Goal: Entertainment & Leisure: Browse casually

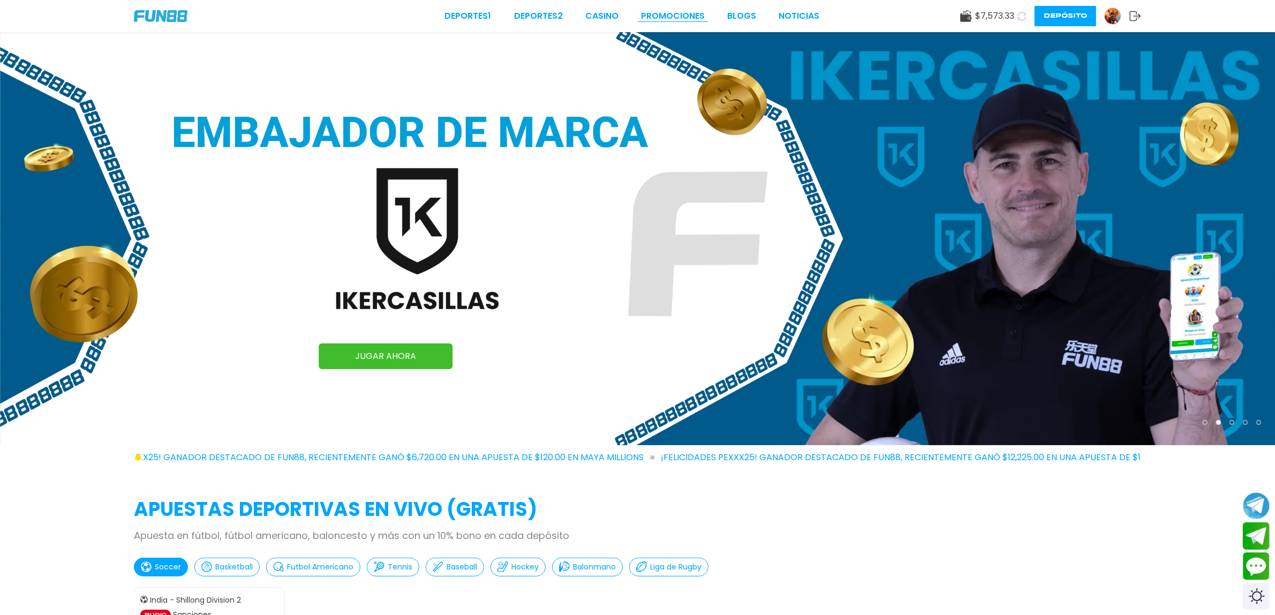
click at [662, 17] on link "Promociones" at bounding box center [673, 16] width 64 height 13
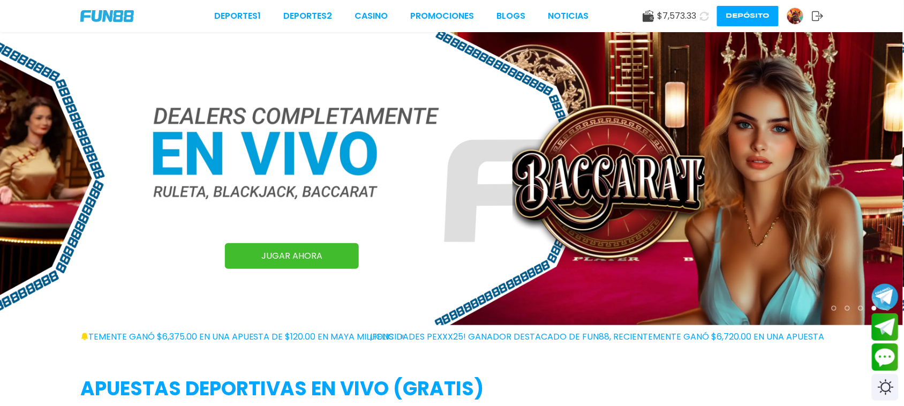
drag, startPoint x: 461, startPoint y: 12, endPoint x: 485, endPoint y: 79, distance: 71.1
click at [459, 11] on link "Promociones" at bounding box center [443, 16] width 64 height 13
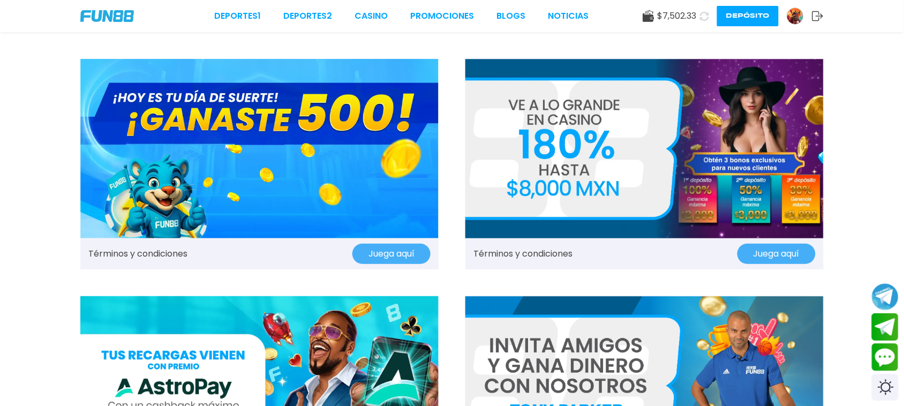
click at [114, 10] on img at bounding box center [107, 16] width 54 height 12
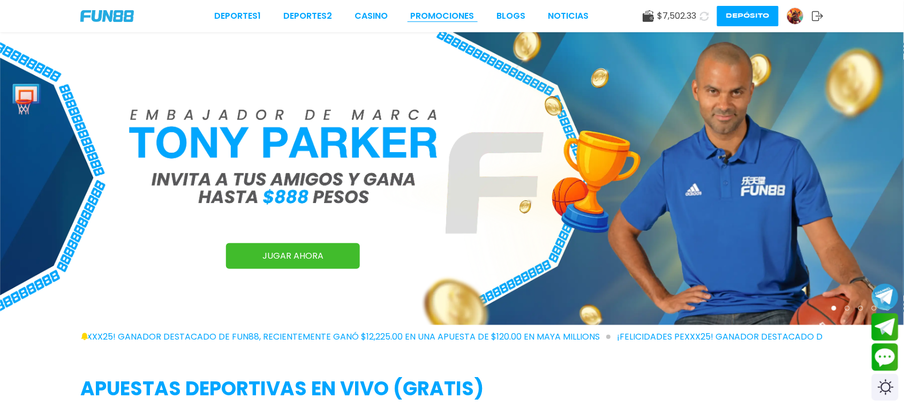
click at [431, 18] on link "Promociones" at bounding box center [443, 16] width 64 height 13
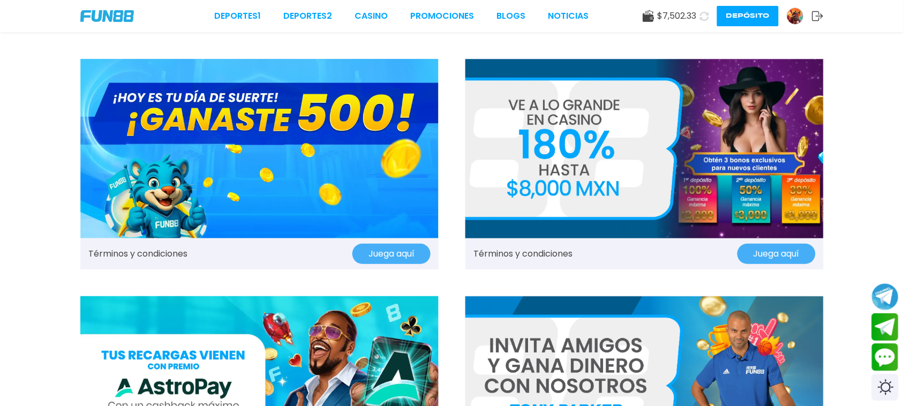
click at [379, 154] on img at bounding box center [259, 148] width 358 height 179
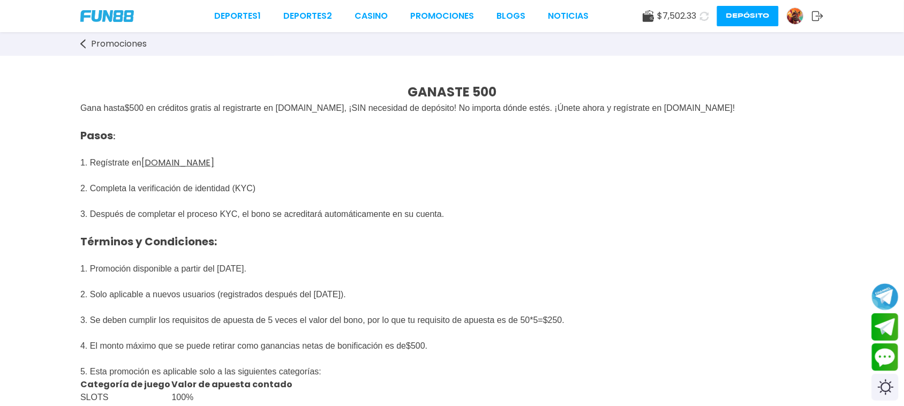
click at [515, 231] on p "Pasos : 1. Regístrate en [DOMAIN_NAME] 2. Completa la verificación de identidad…" at bounding box center [451, 221] width 743 height 212
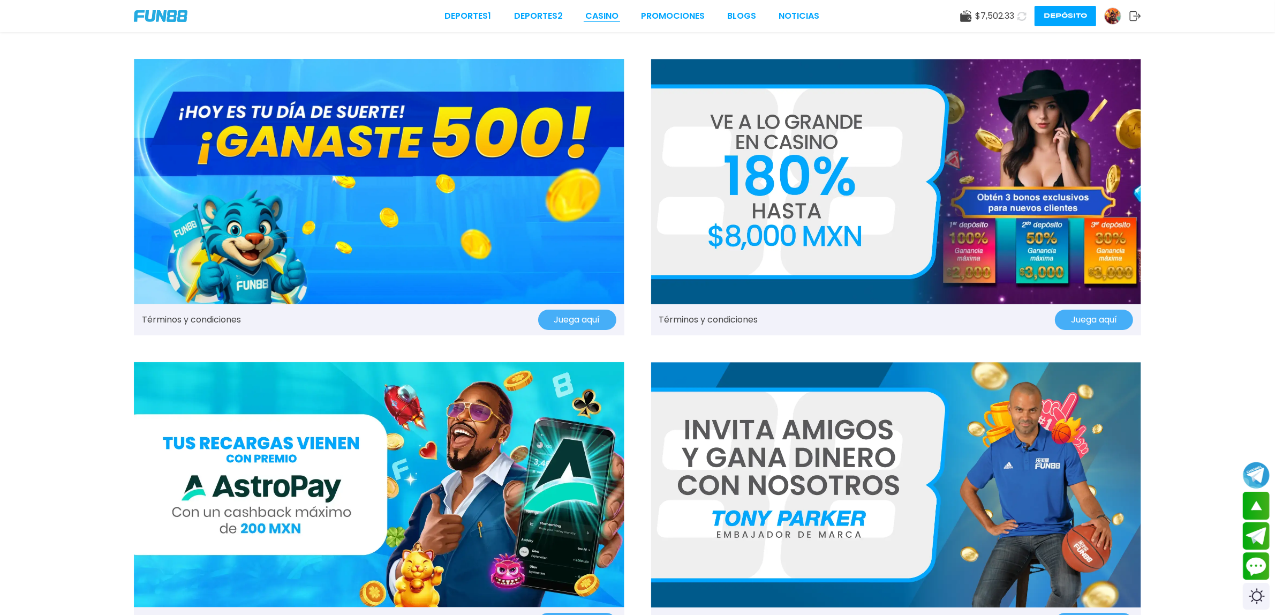
click at [616, 11] on link "CASINO" at bounding box center [601, 16] width 33 height 13
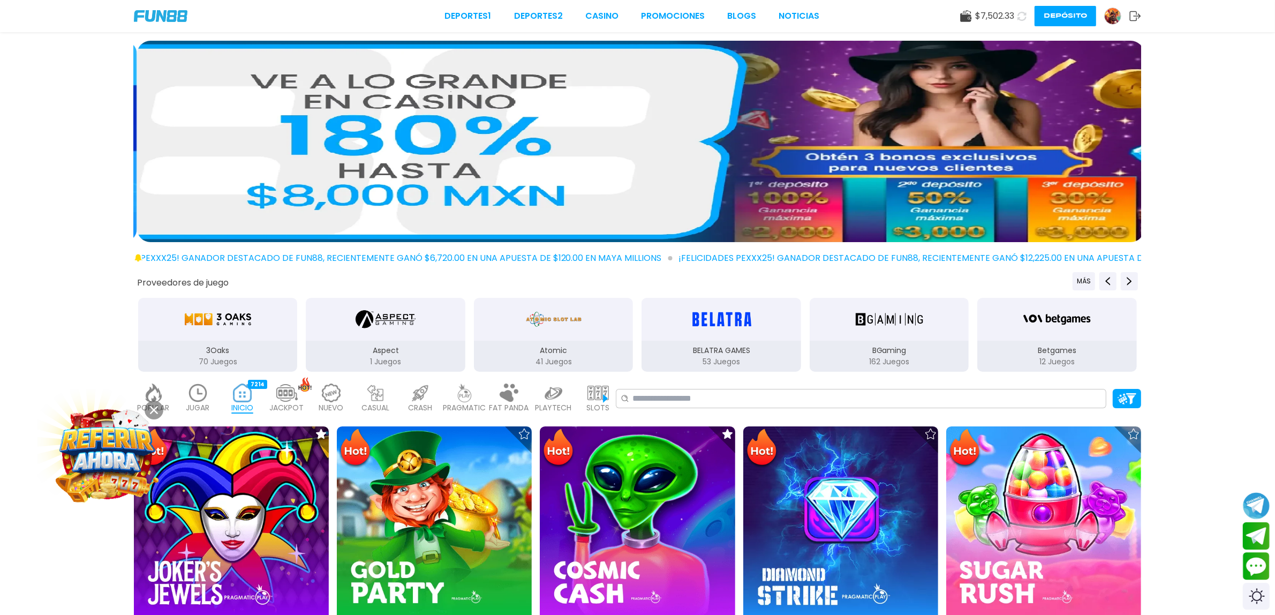
click at [150, 412] on icon at bounding box center [154, 410] width 8 height 8
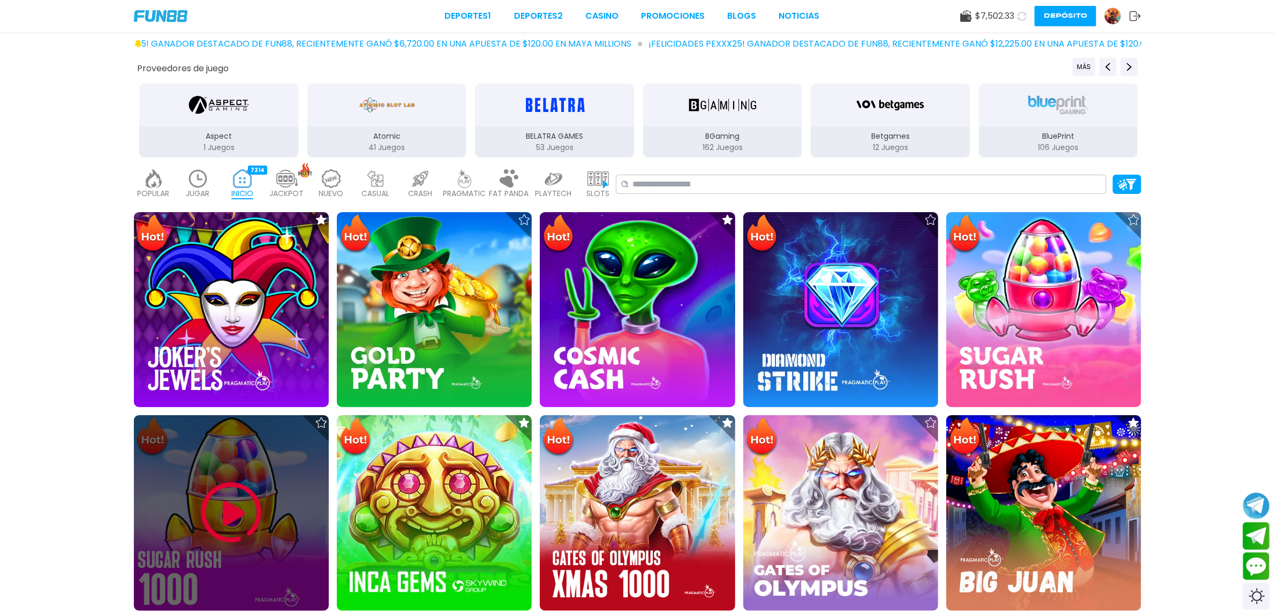
scroll to position [268, 0]
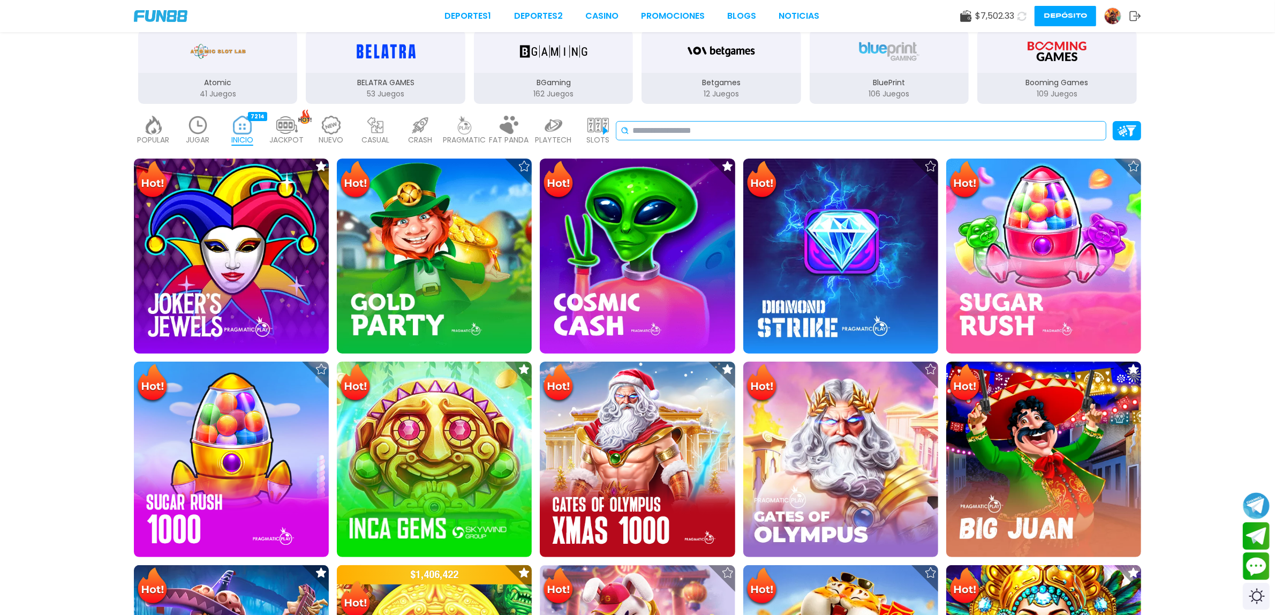
click at [780, 127] on input at bounding box center [867, 130] width 469 height 13
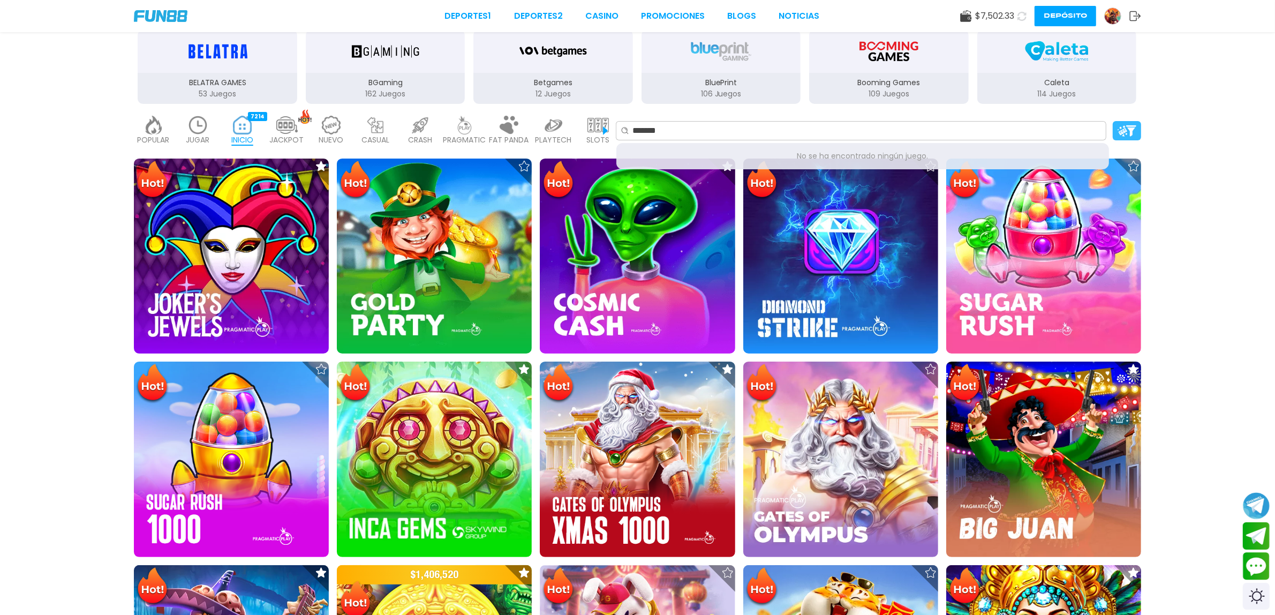
click at [1125, 132] on img at bounding box center [1127, 130] width 19 height 11
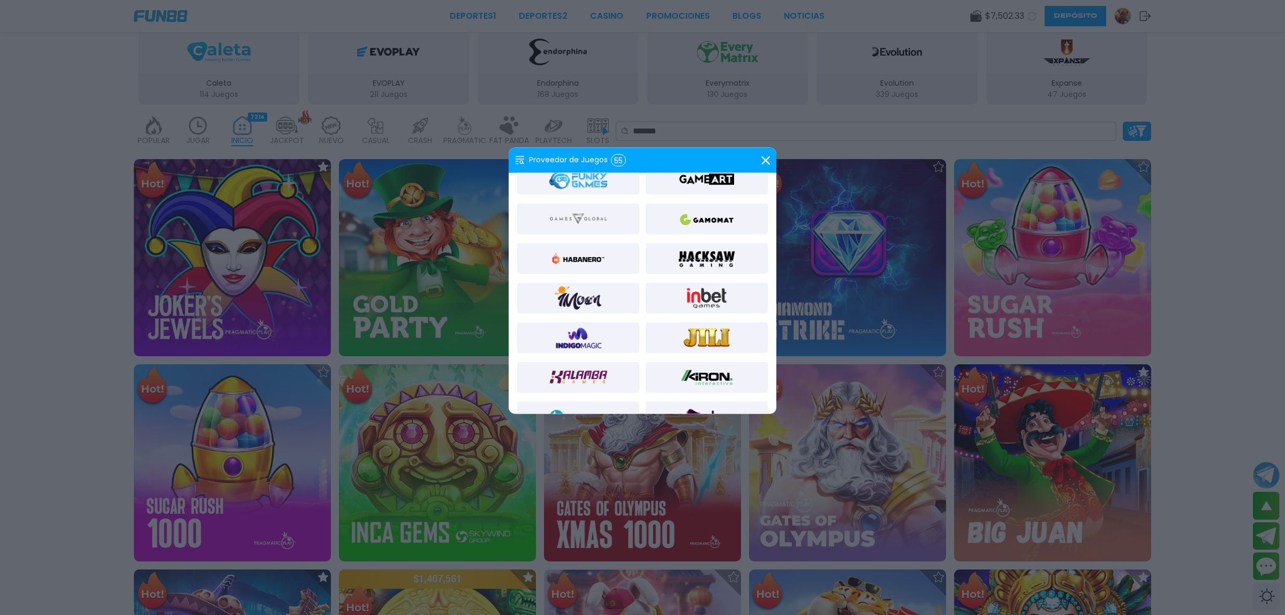
scroll to position [535, 0]
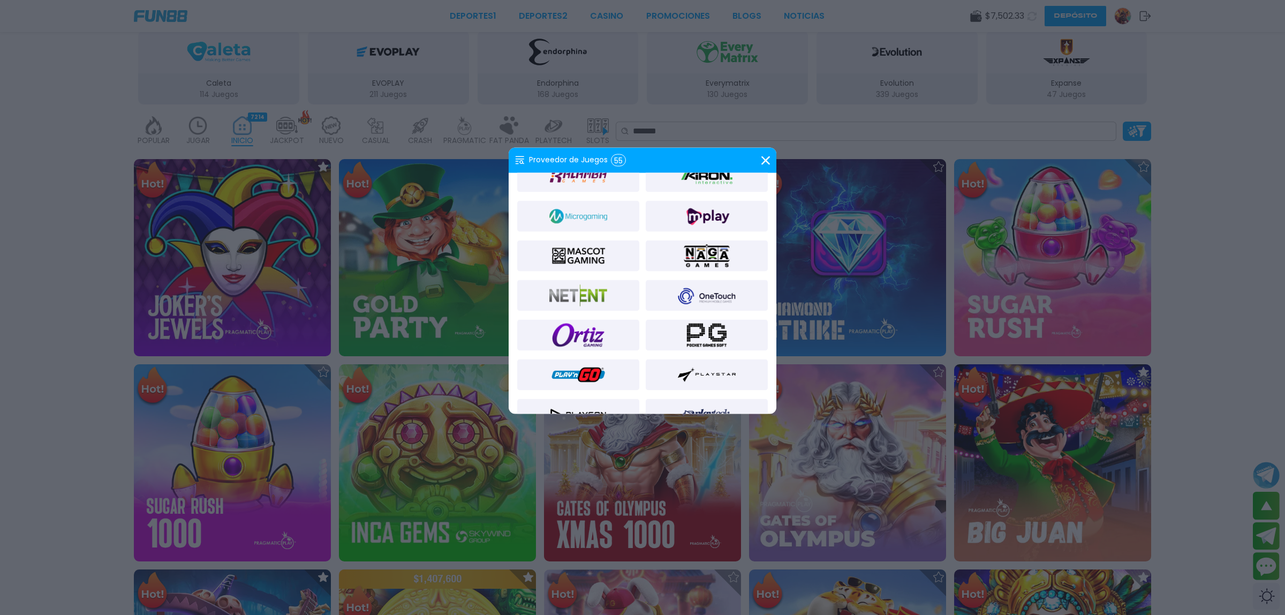
click at [611, 183] on div at bounding box center [578, 176] width 122 height 31
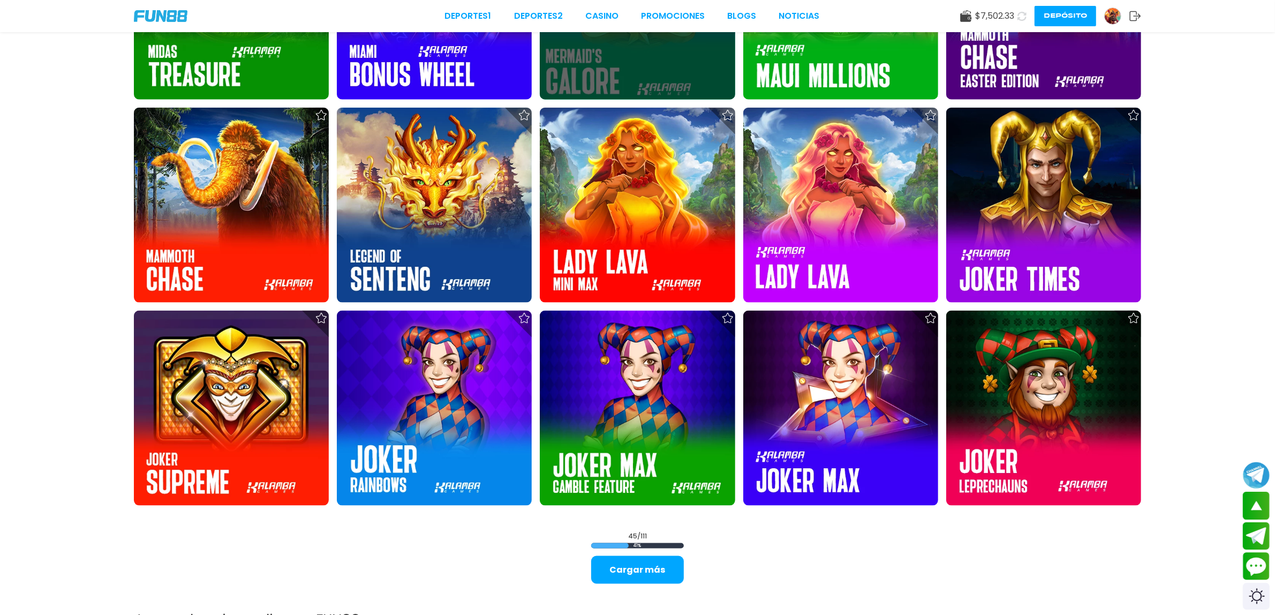
scroll to position [1807, 0]
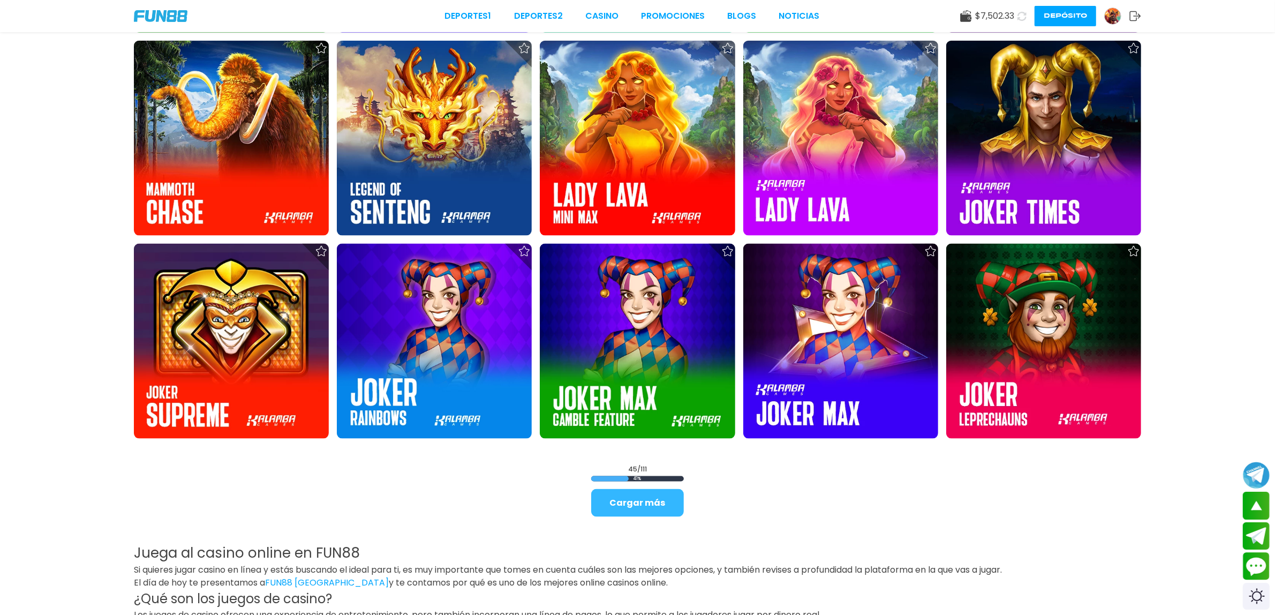
click at [650, 492] on button "Cargar más" at bounding box center [637, 503] width 93 height 28
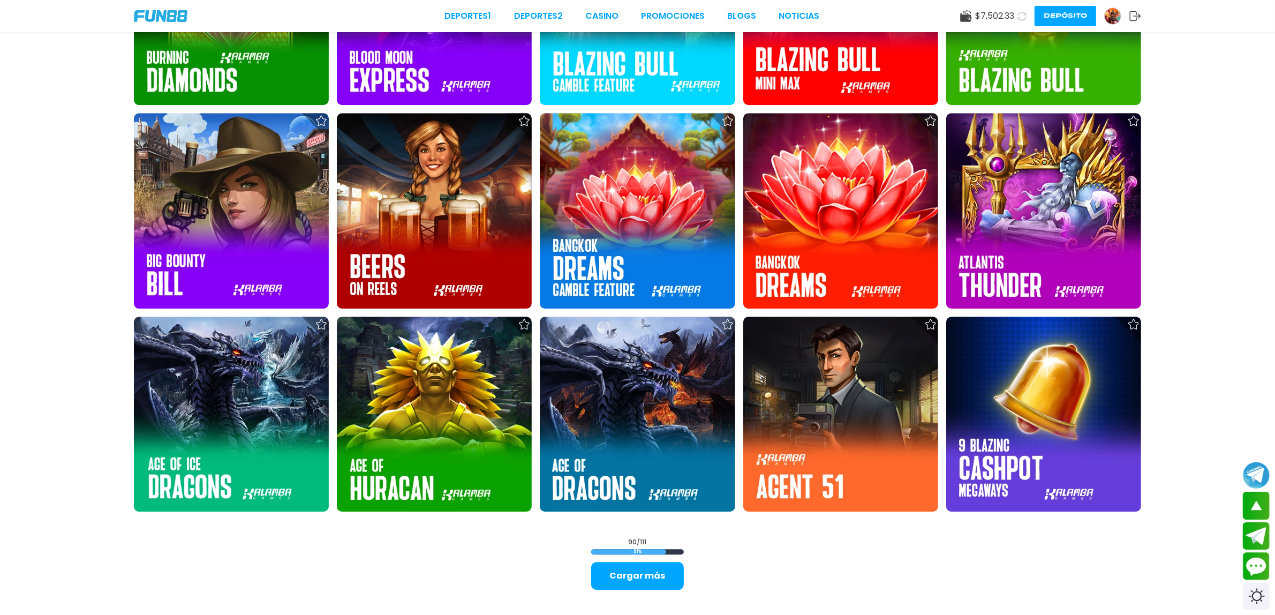
scroll to position [3548, 0]
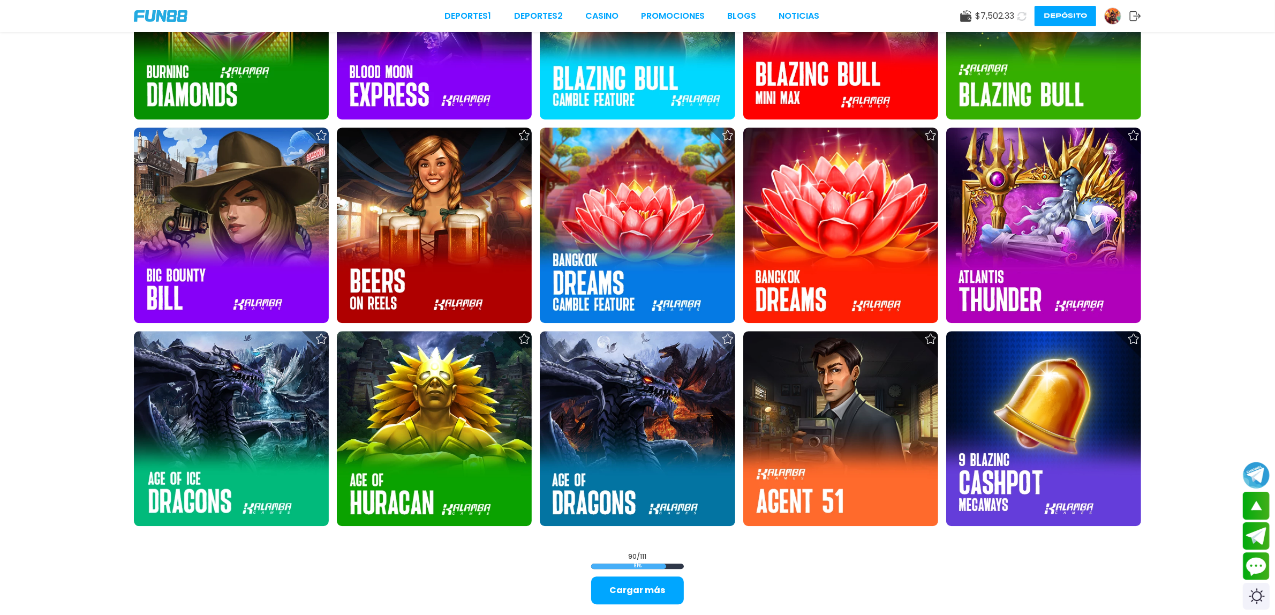
drag, startPoint x: 668, startPoint y: 584, endPoint x: 662, endPoint y: 578, distance: 8.3
click at [668, 584] on button "Cargar más" at bounding box center [637, 590] width 93 height 28
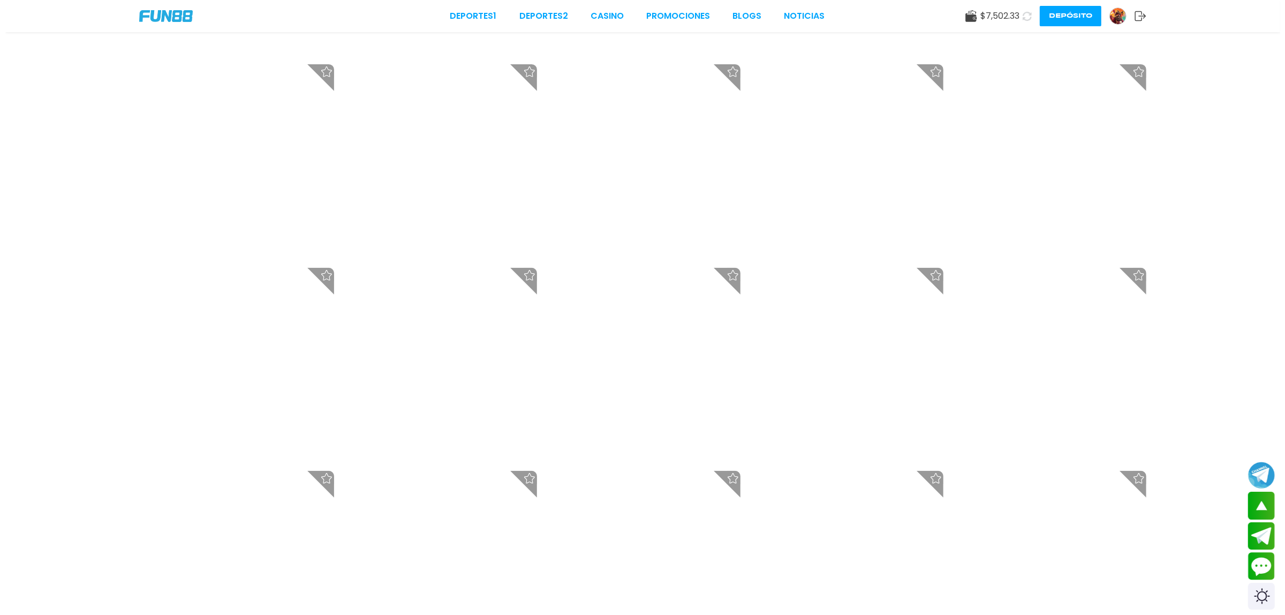
scroll to position [0, 0]
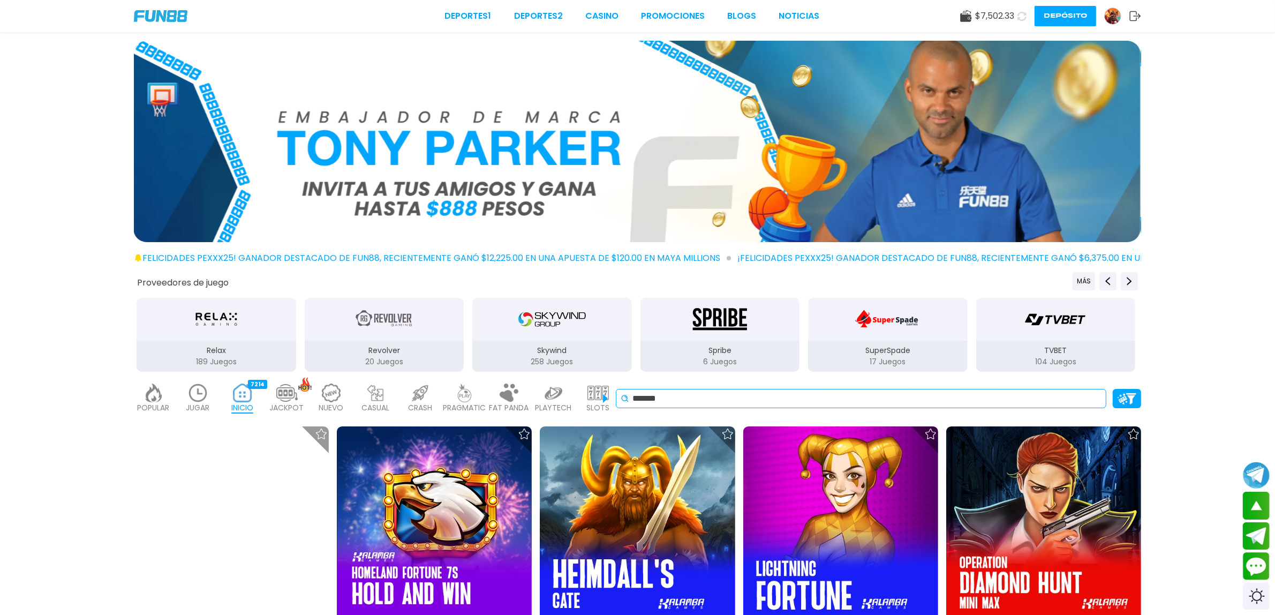
click at [802, 397] on input "*******" at bounding box center [867, 398] width 469 height 13
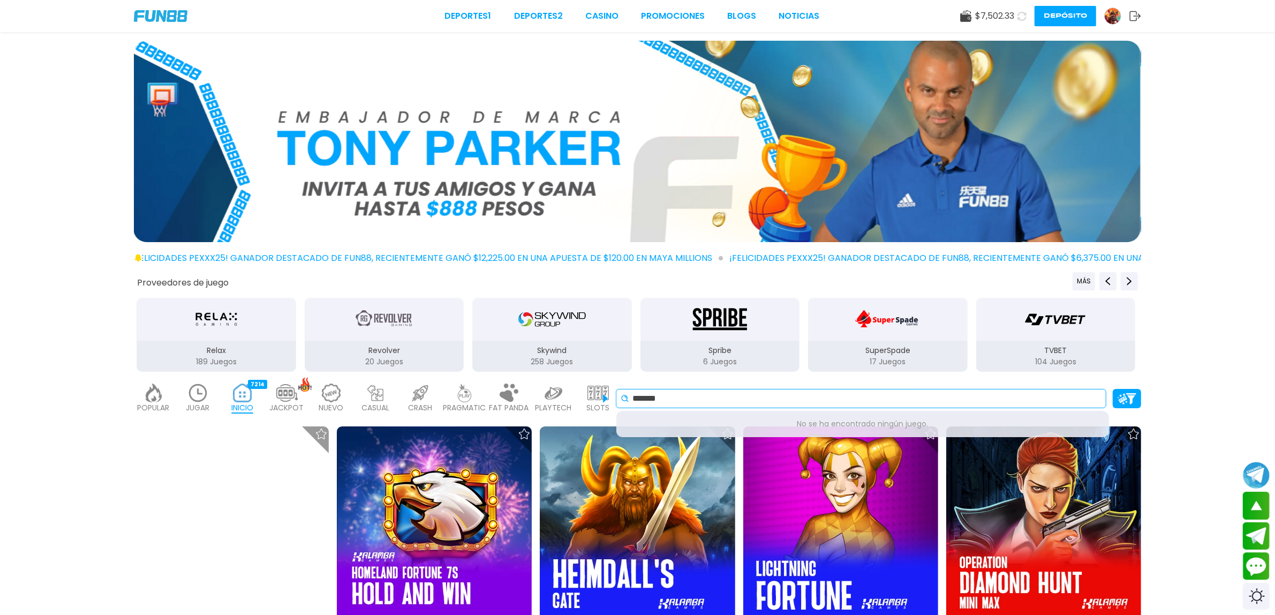
click at [802, 397] on input "*******" at bounding box center [867, 398] width 469 height 13
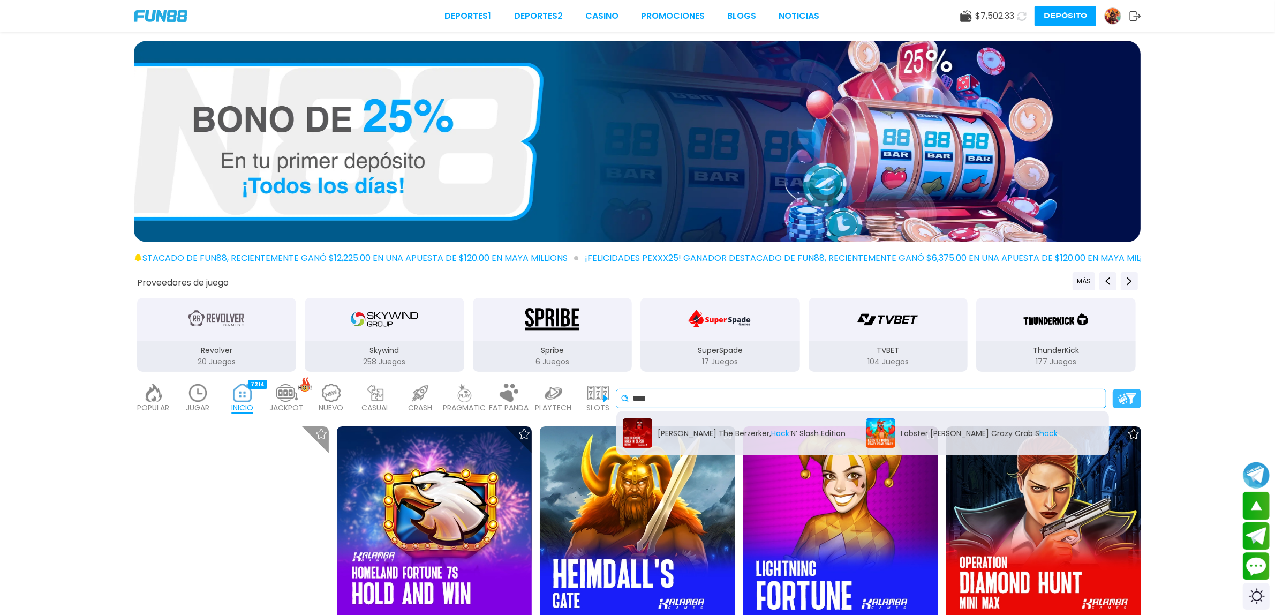
type input "****"
click at [1133, 395] on img at bounding box center [1127, 398] width 19 height 11
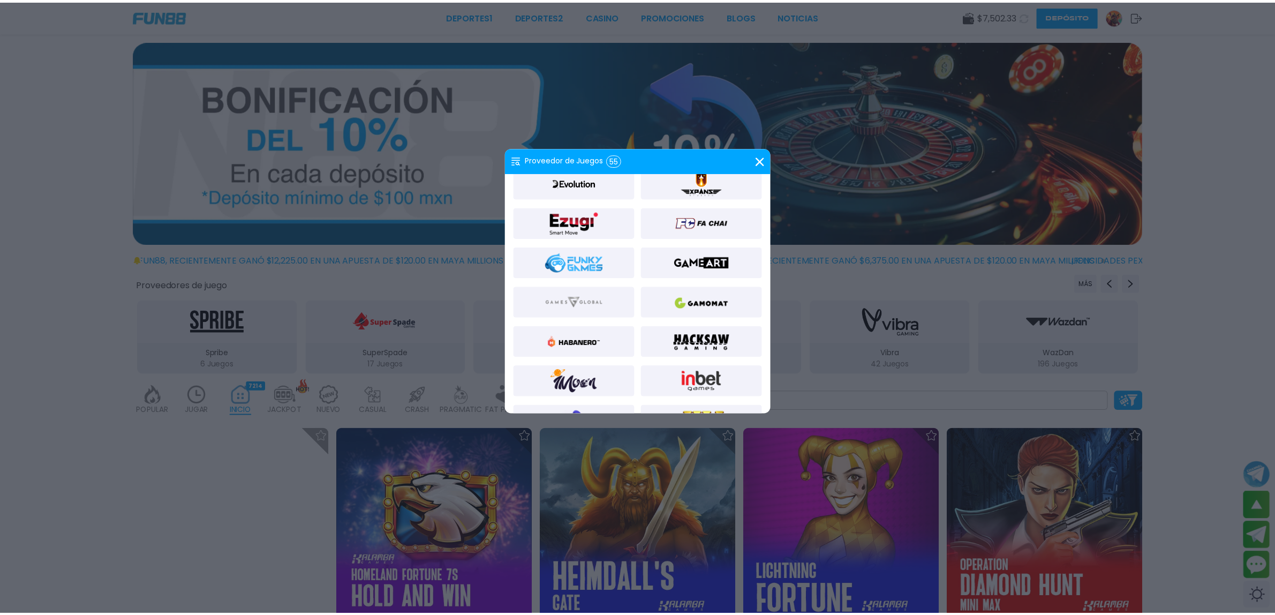
scroll to position [335, 0]
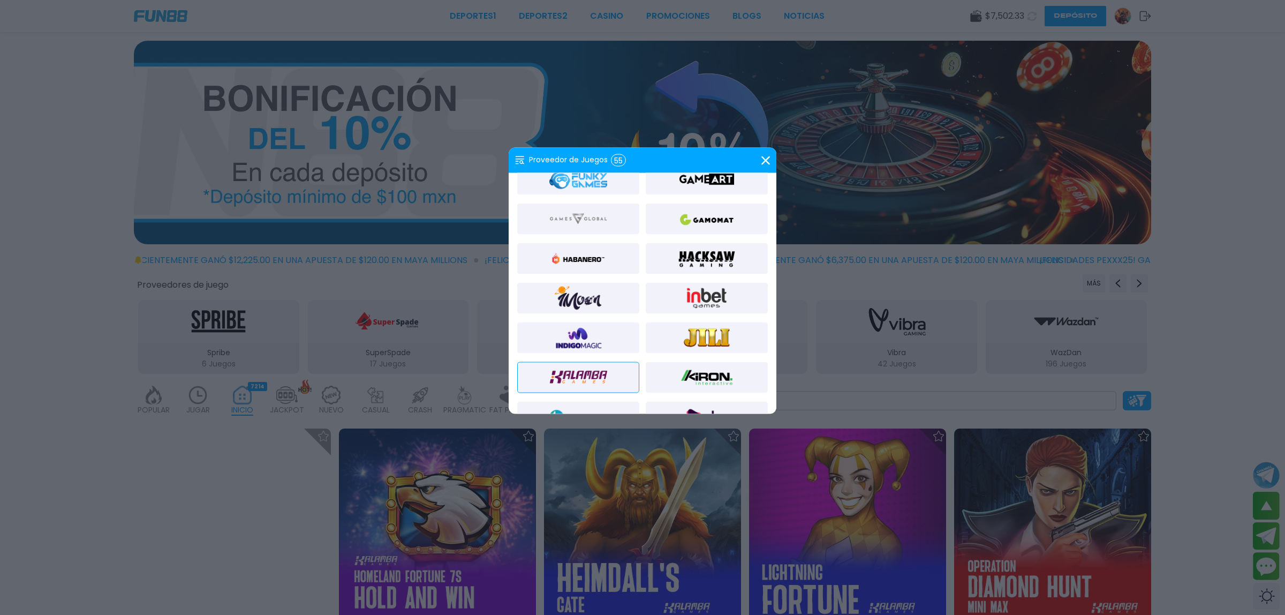
click at [700, 261] on img at bounding box center [707, 259] width 58 height 26
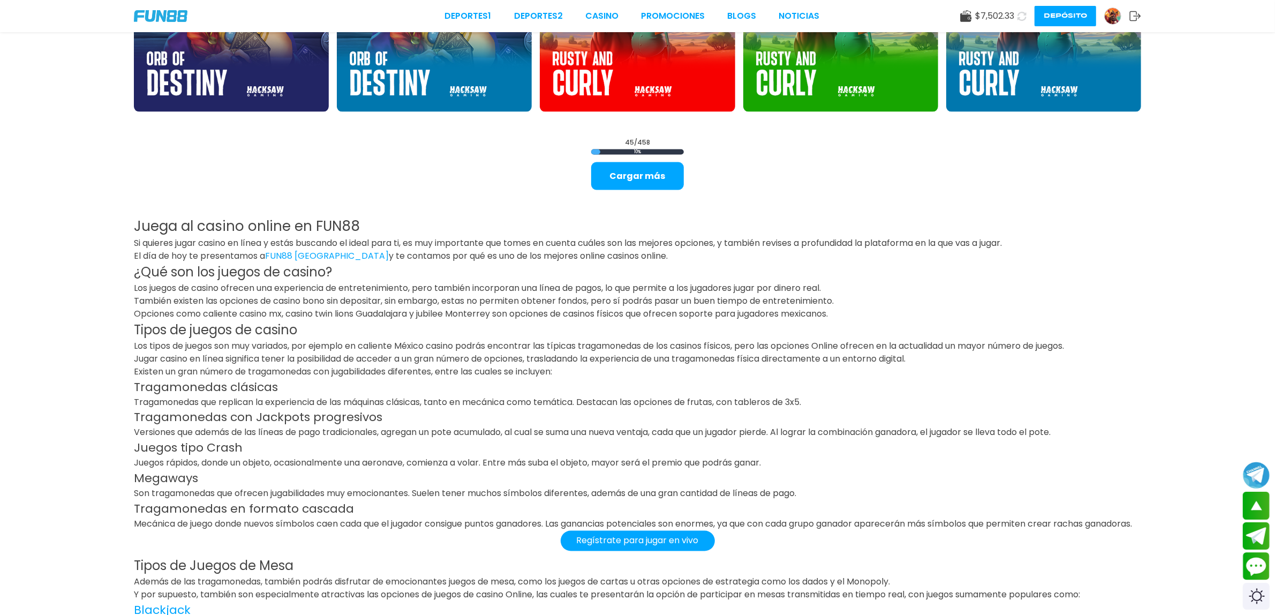
scroll to position [2129, 0]
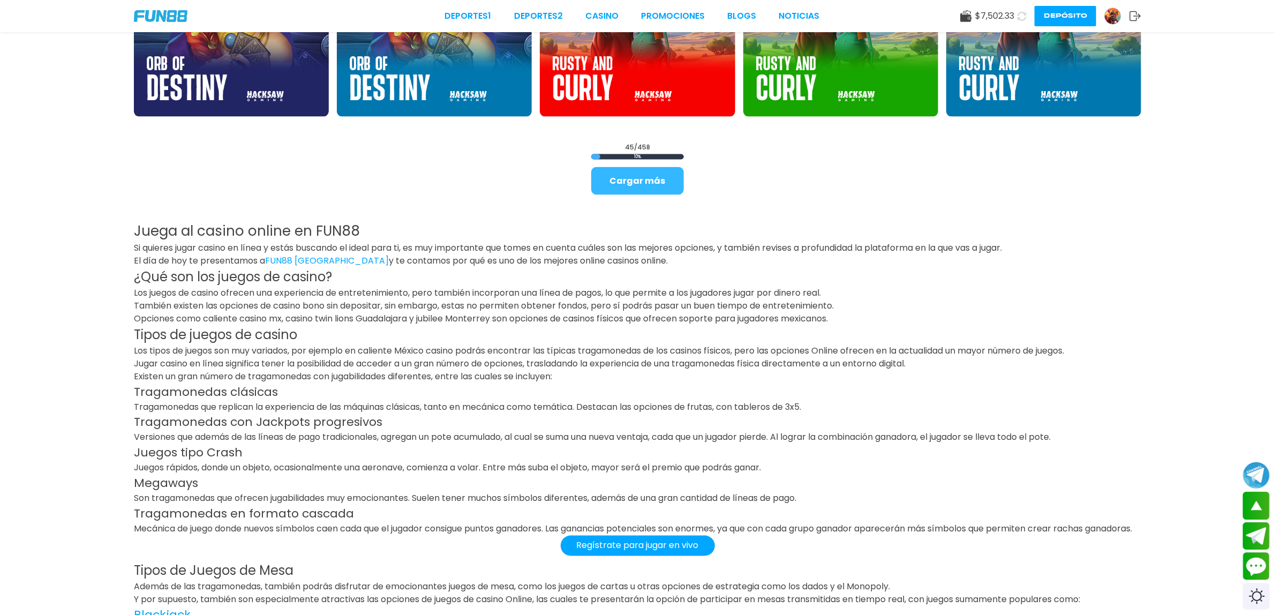
click at [620, 172] on button "Cargar más" at bounding box center [637, 181] width 93 height 28
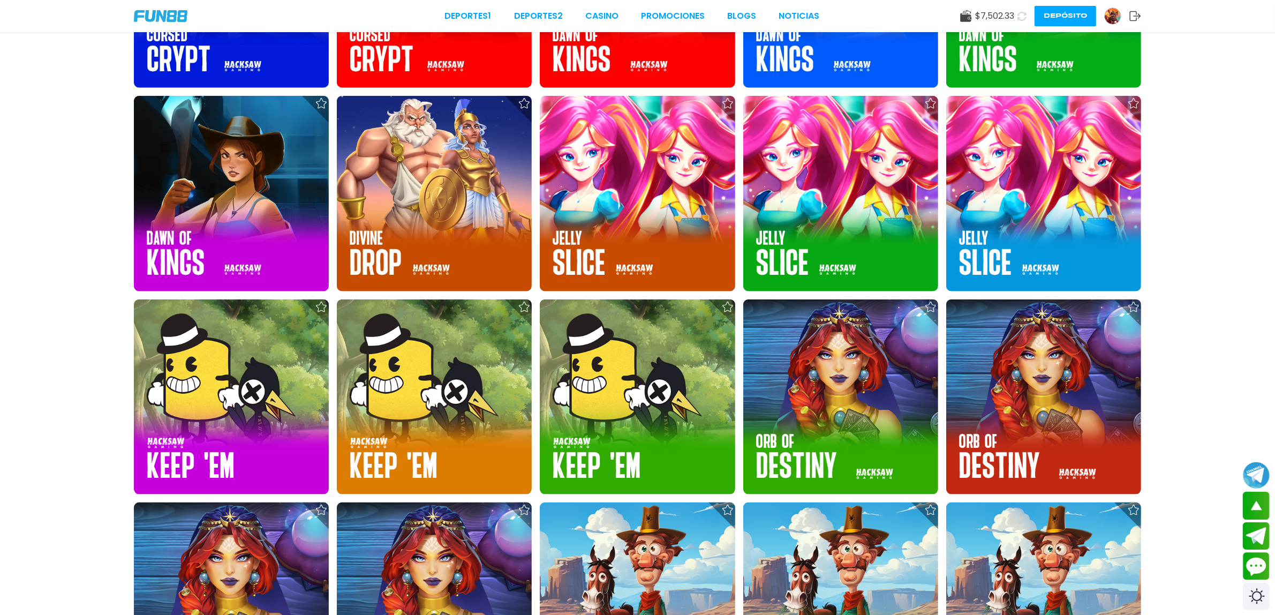
scroll to position [0, 0]
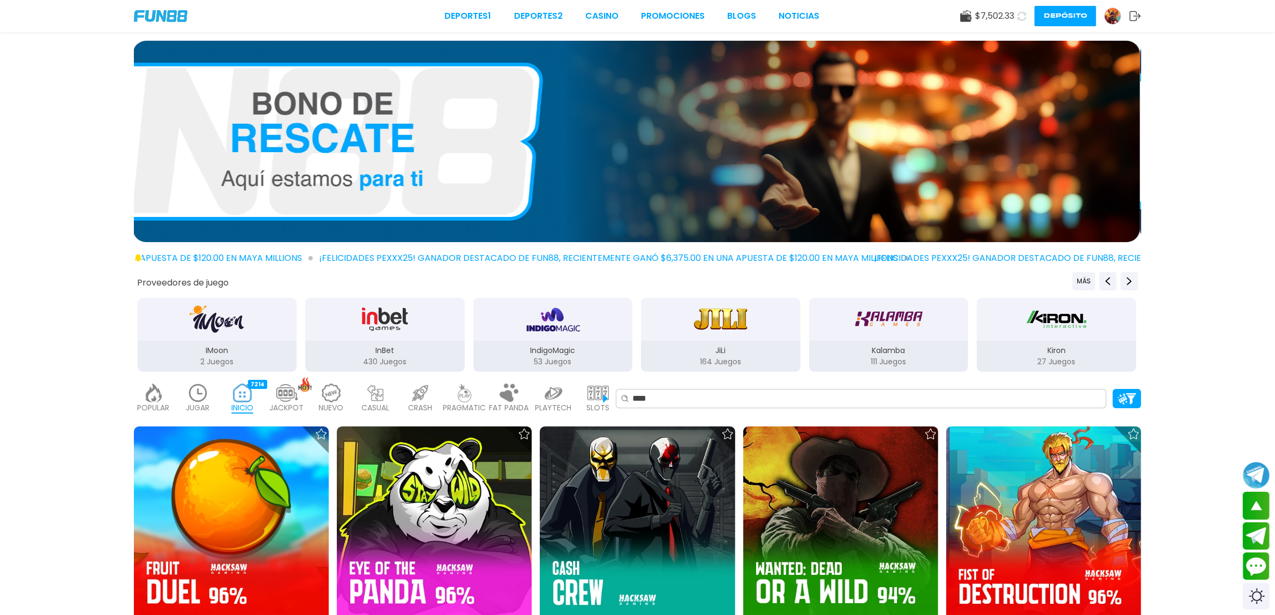
click at [1261, 221] on div at bounding box center [637, 144] width 1275 height 206
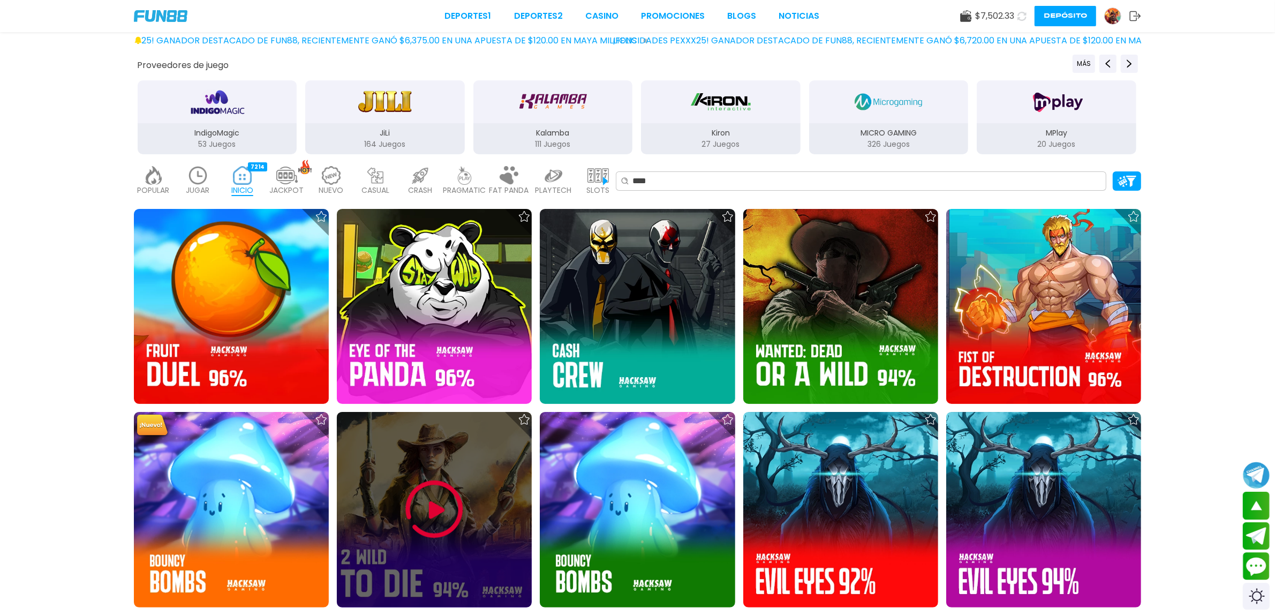
scroll to position [134, 0]
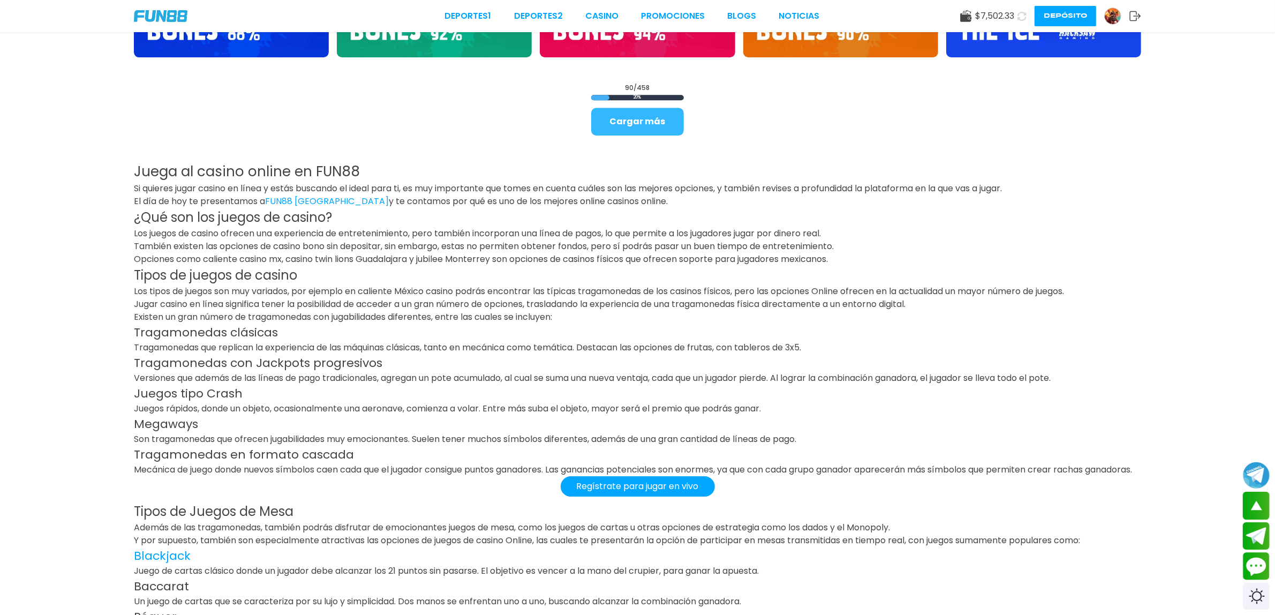
click at [654, 120] on button "Cargar más" at bounding box center [637, 122] width 93 height 28
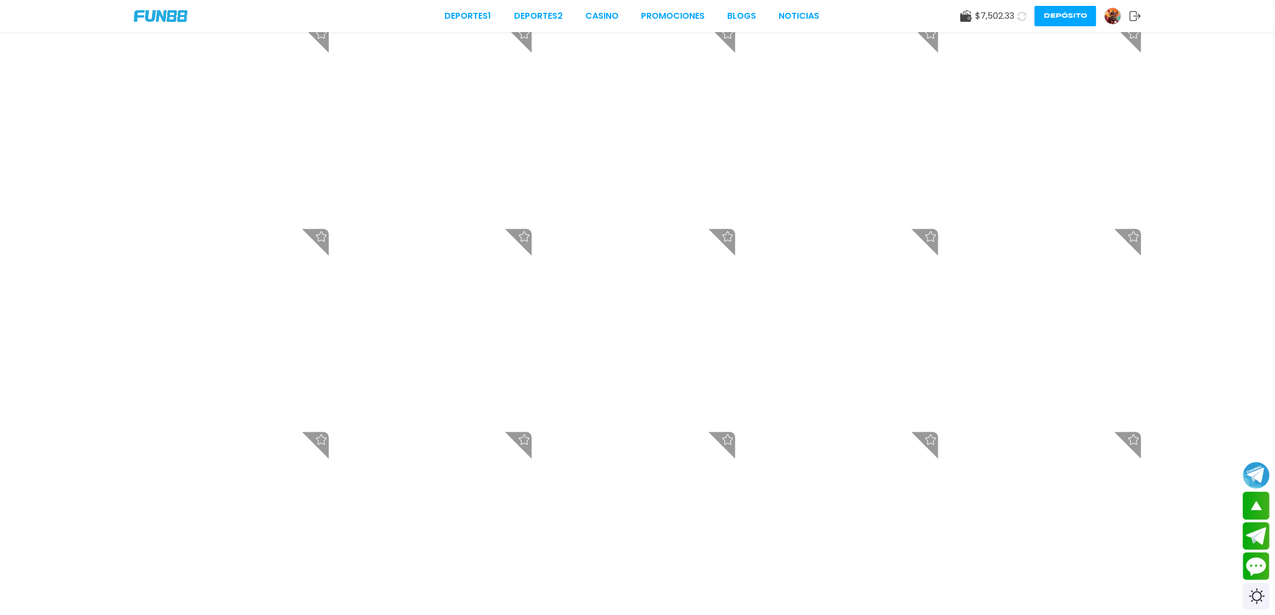
scroll to position [4016, 0]
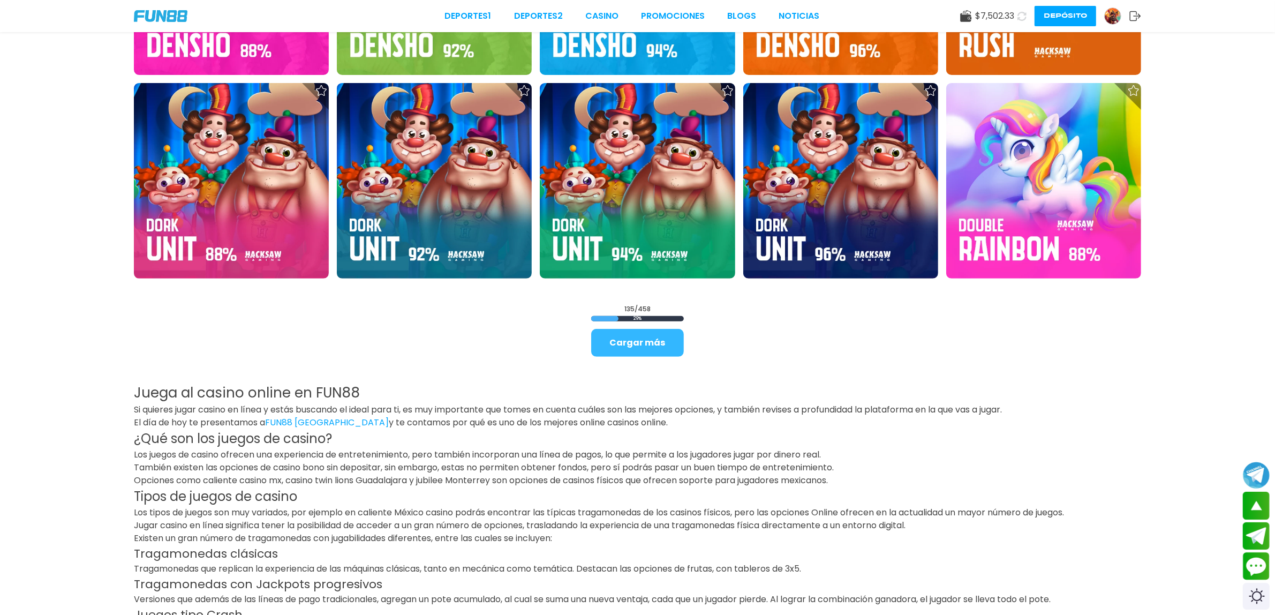
click at [643, 349] on button "Cargar más" at bounding box center [637, 343] width 93 height 28
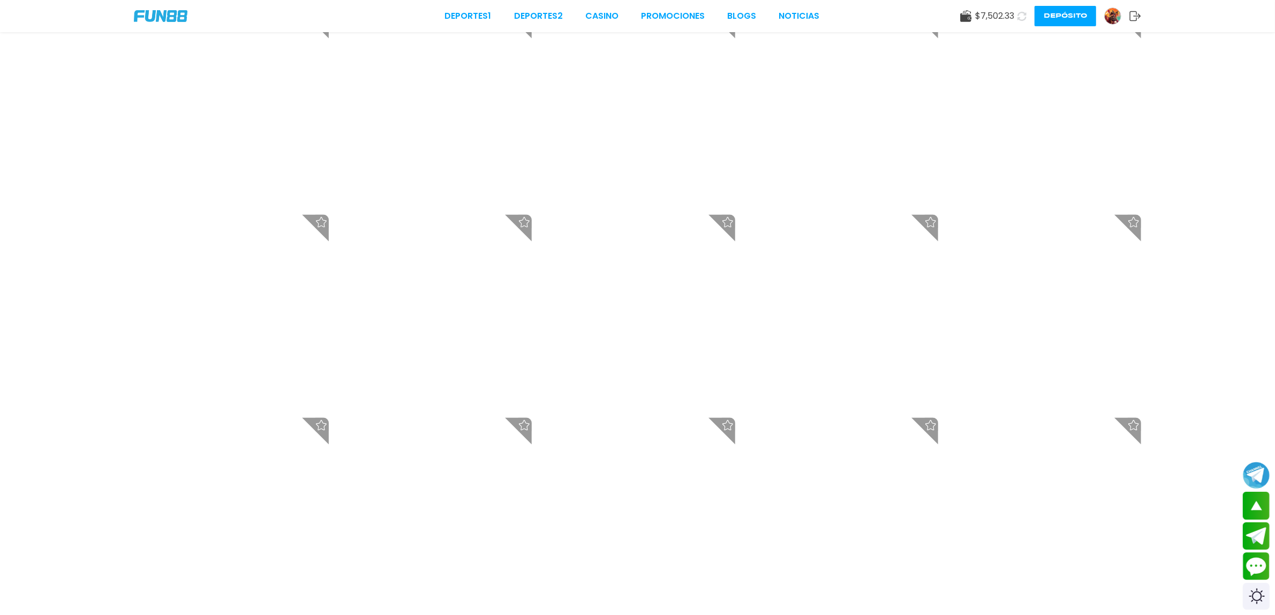
scroll to position [7343, 0]
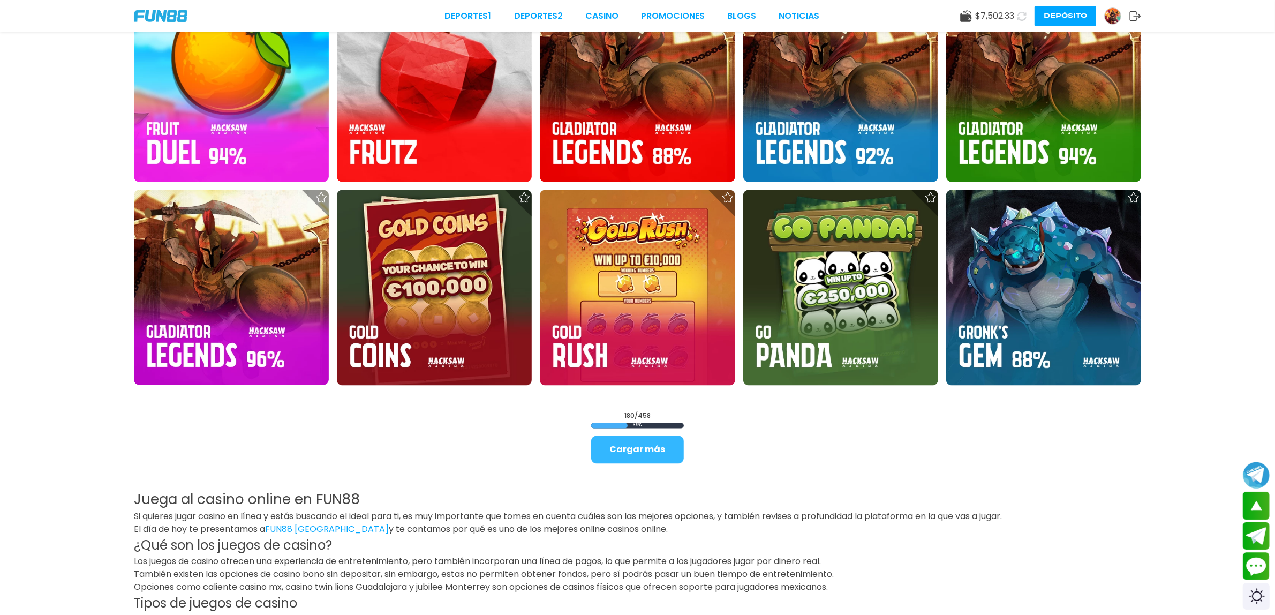
click at [654, 446] on button "Cargar más" at bounding box center [637, 450] width 93 height 28
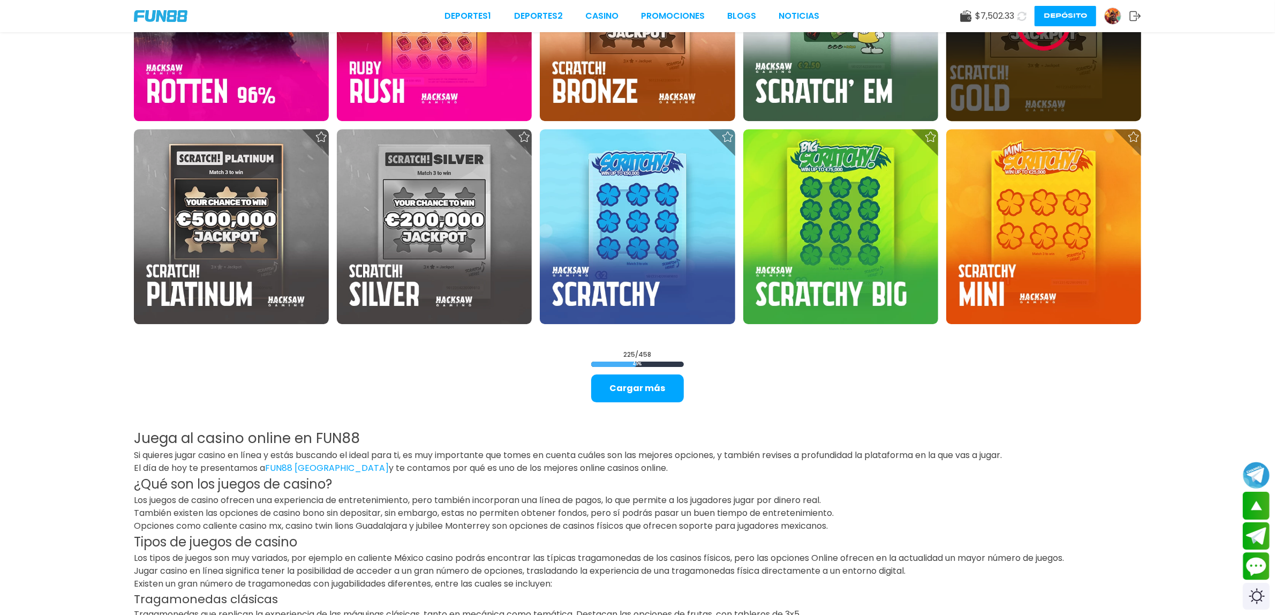
scroll to position [9284, 0]
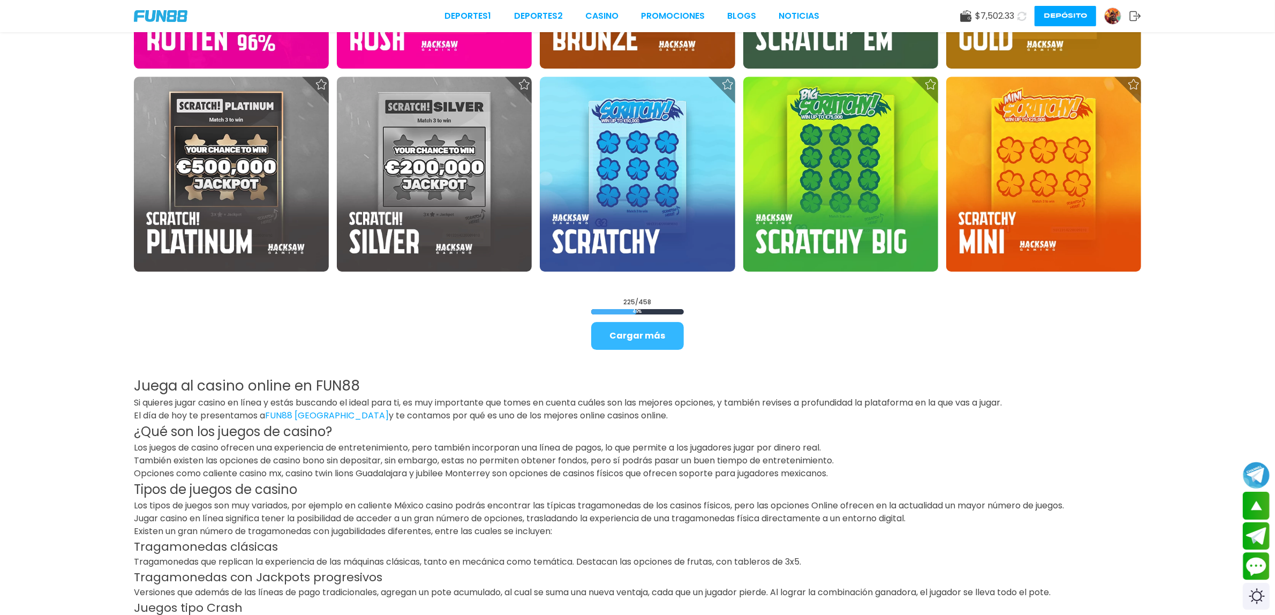
click at [656, 336] on button "Cargar más" at bounding box center [637, 336] width 93 height 28
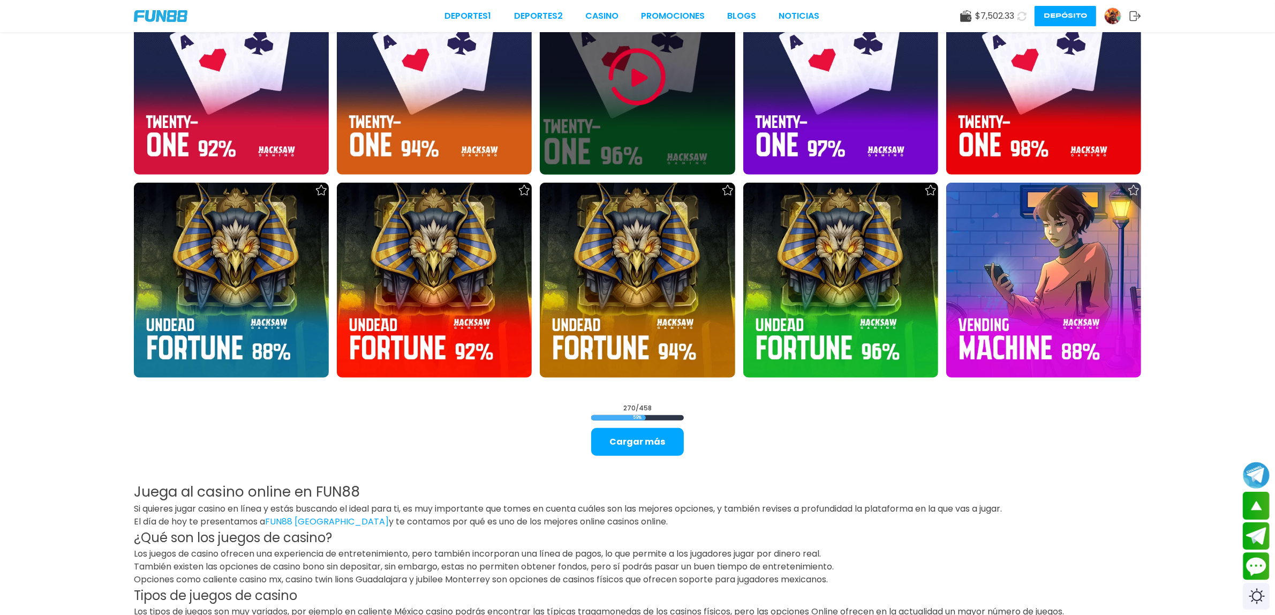
scroll to position [11025, 0]
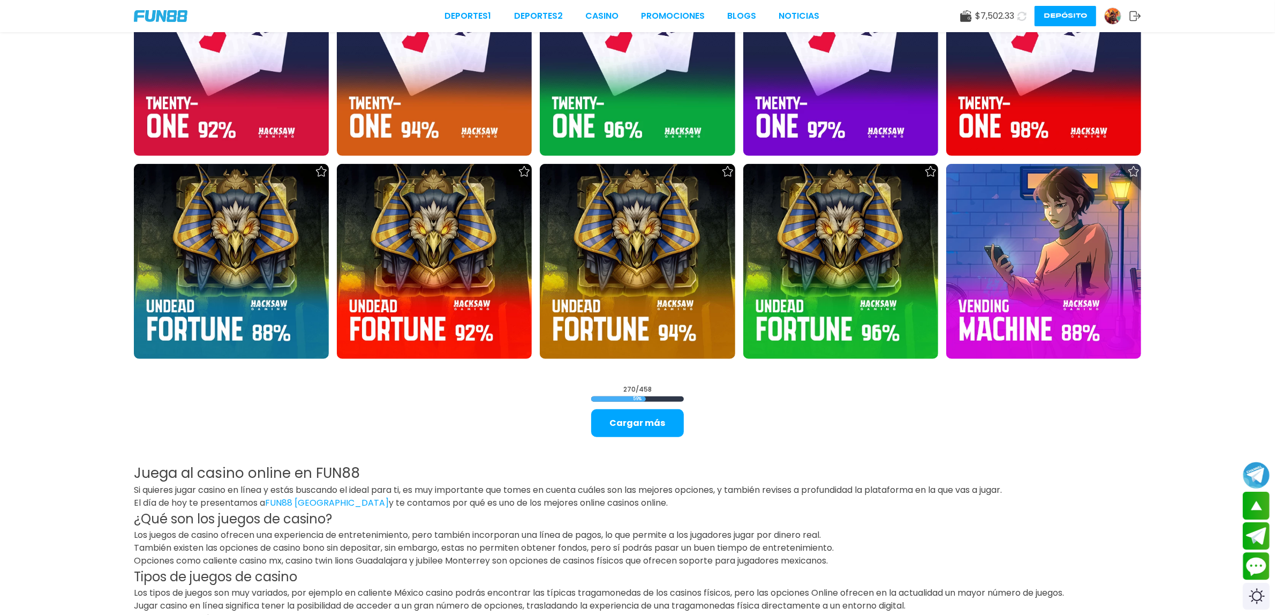
click at [675, 423] on button "Cargar más" at bounding box center [637, 423] width 93 height 28
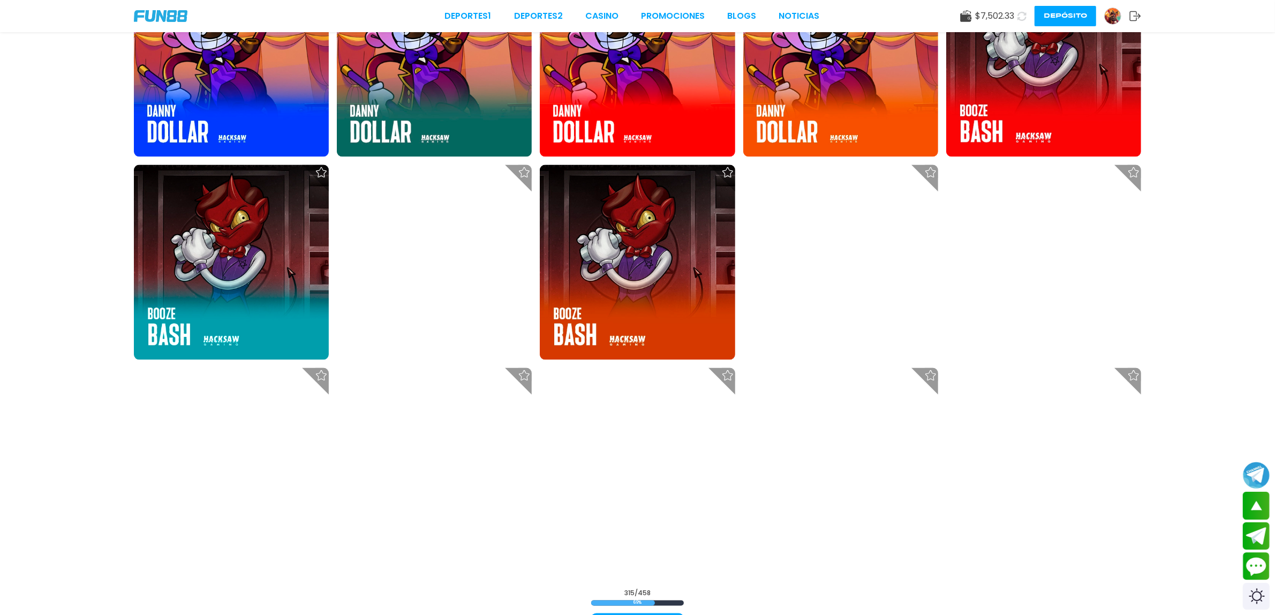
scroll to position [12963, 0]
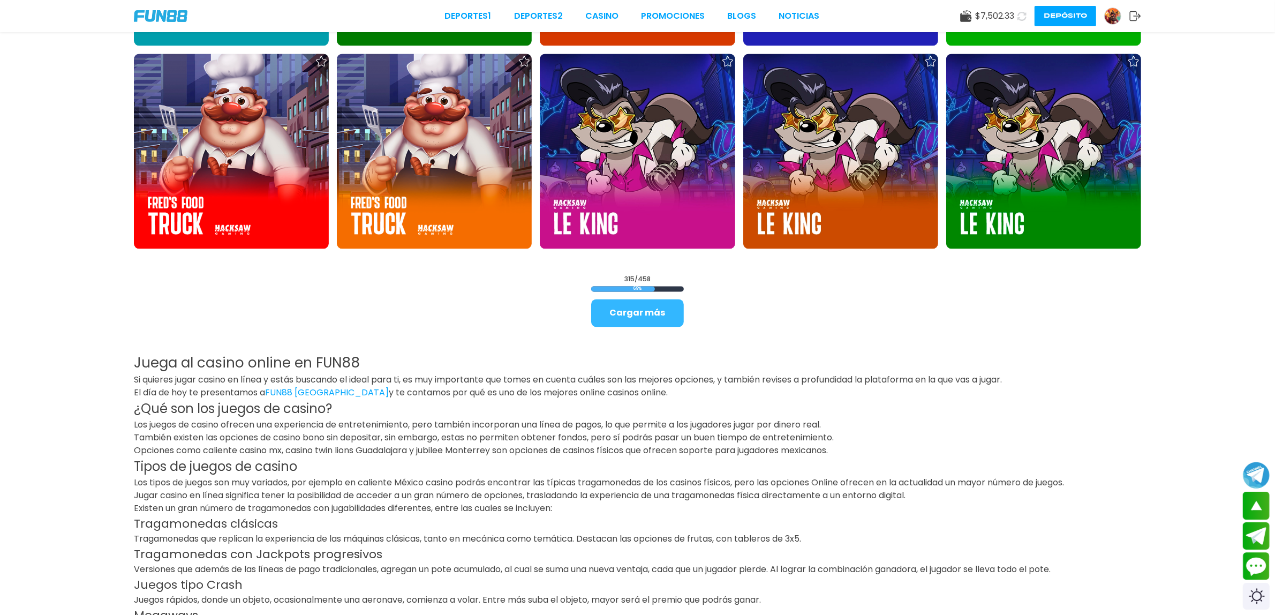
click at [656, 321] on button "Cargar más" at bounding box center [637, 313] width 93 height 28
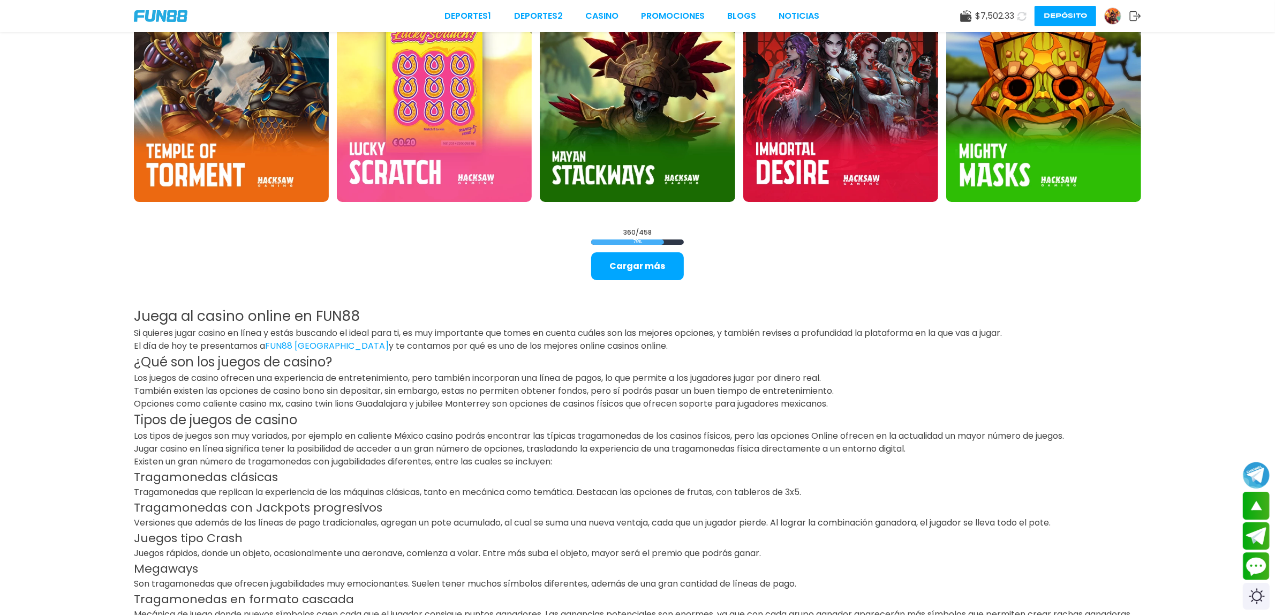
scroll to position [14569, 0]
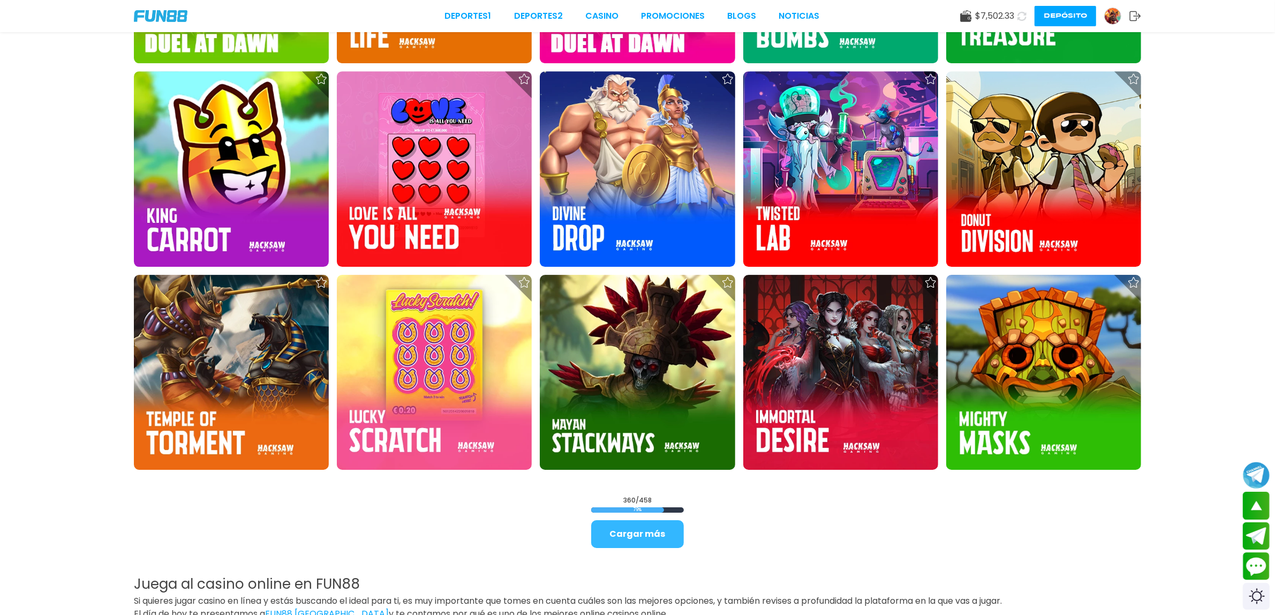
click at [664, 525] on button "Cargar más" at bounding box center [637, 534] width 93 height 28
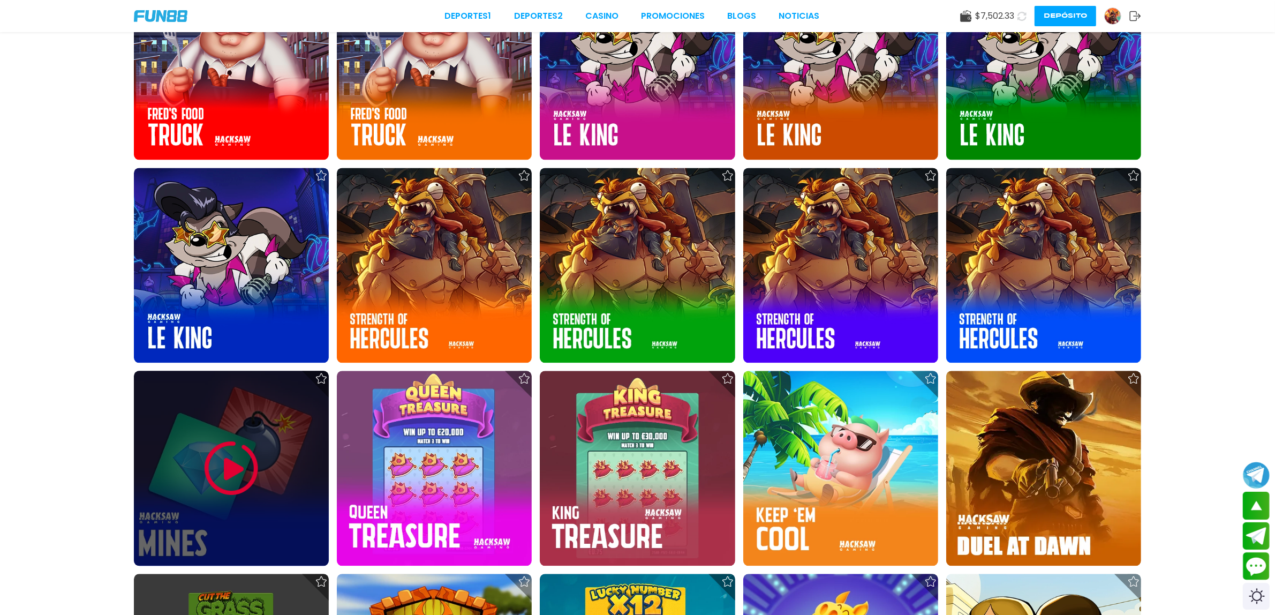
scroll to position [12963, 0]
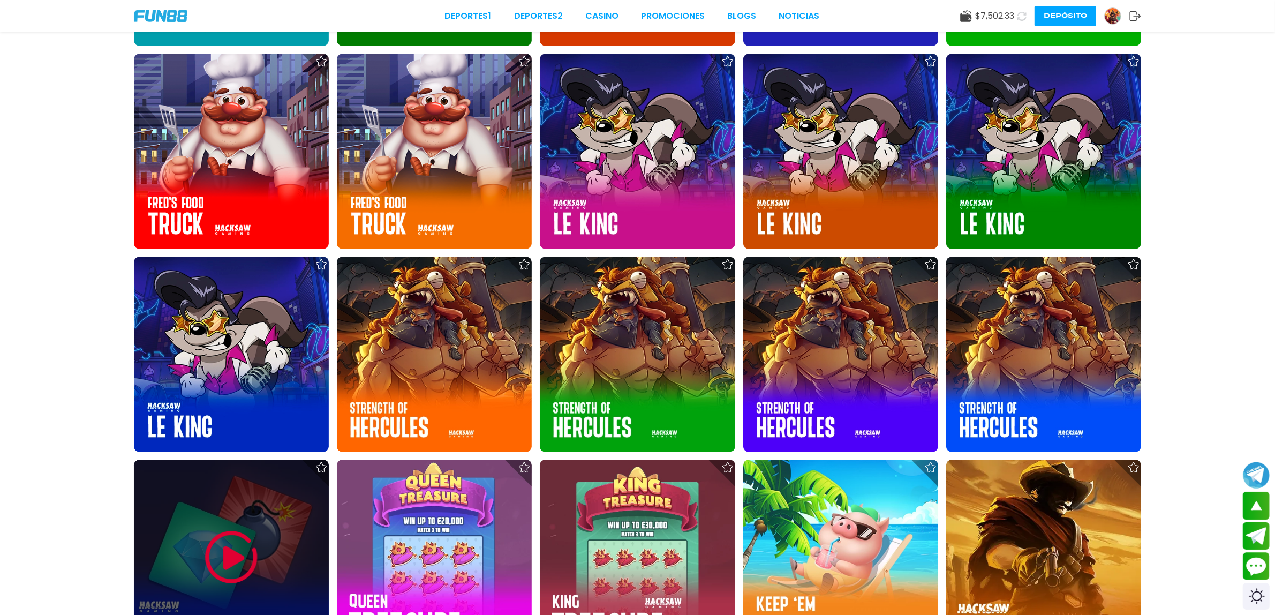
click at [261, 477] on div at bounding box center [231, 556] width 195 height 195
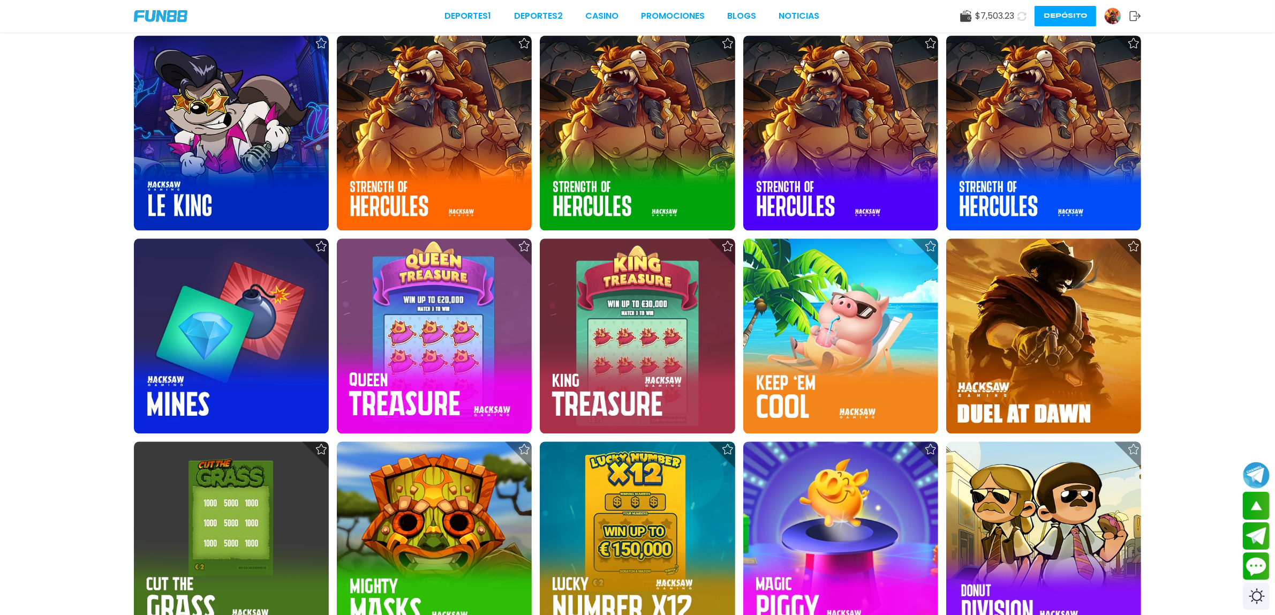
scroll to position [13168, 0]
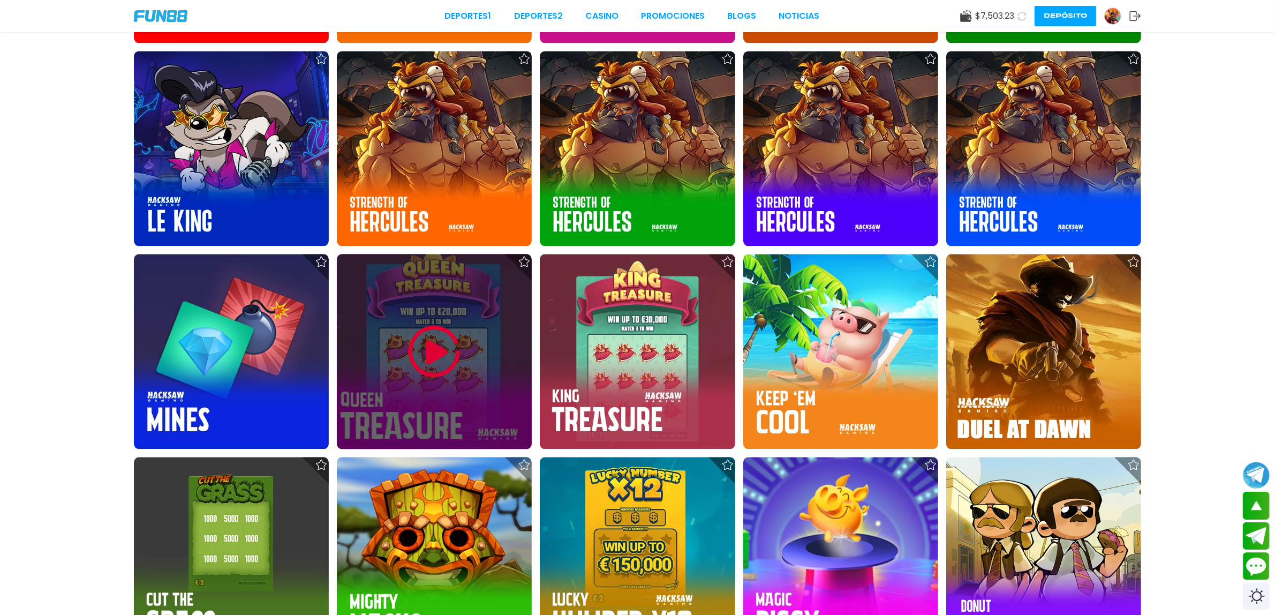
drag, startPoint x: 501, startPoint y: 282, endPoint x: 509, endPoint y: 338, distance: 56.2
click at [509, 338] on div at bounding box center [434, 351] width 195 height 195
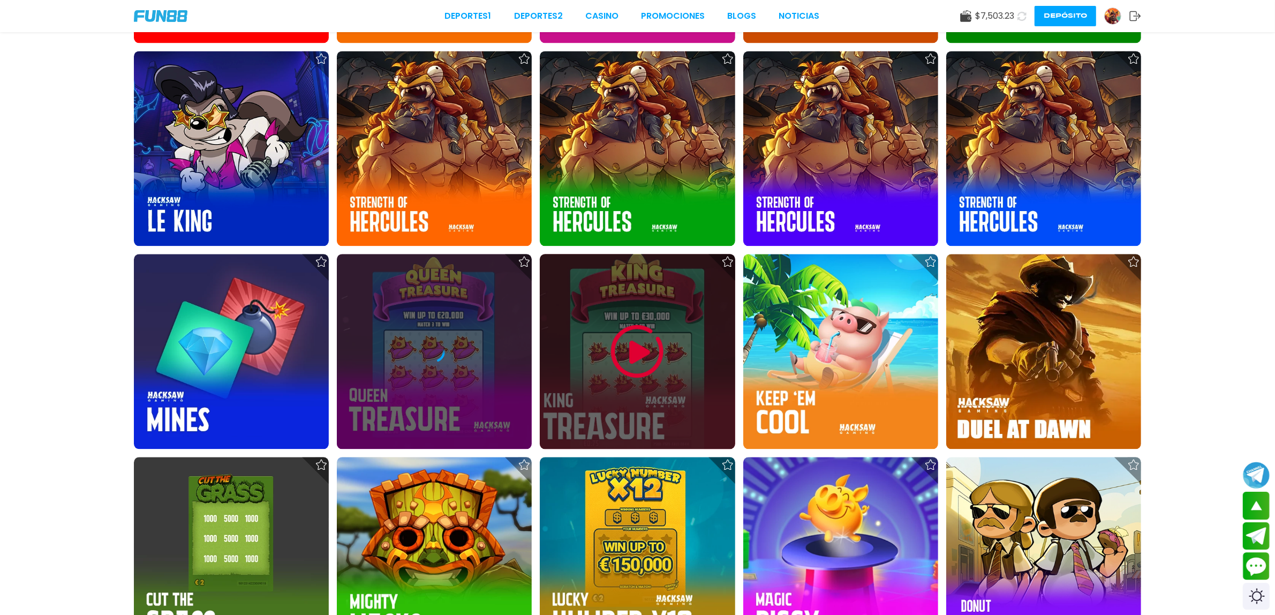
click at [678, 367] on div at bounding box center [637, 351] width 195 height 195
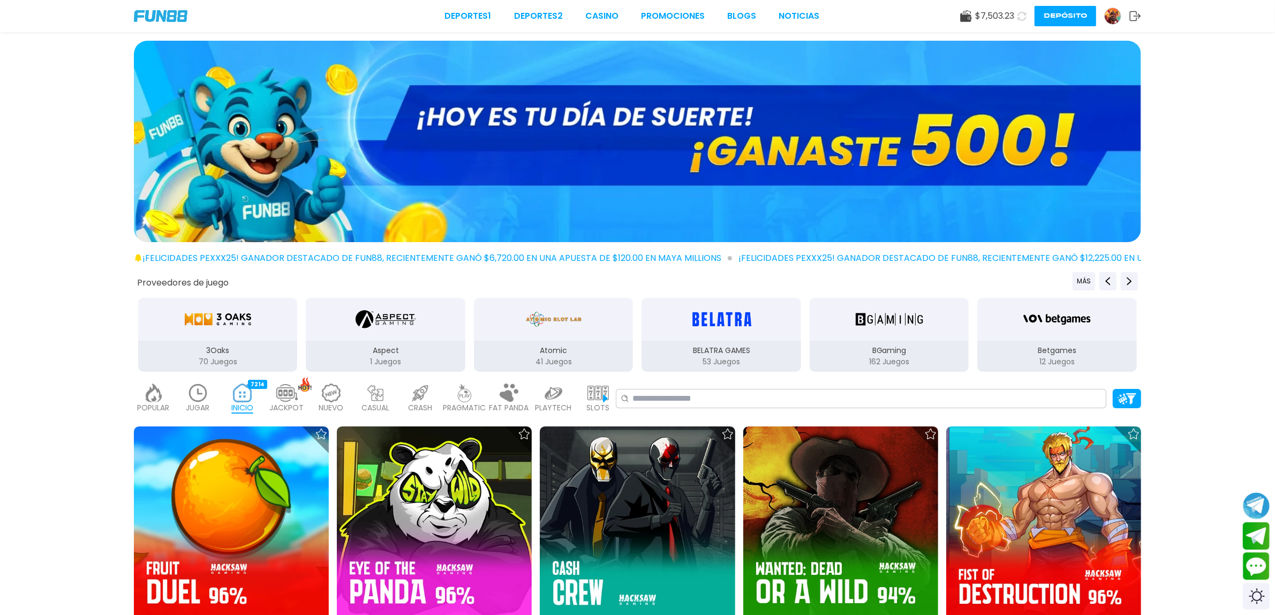
click at [112, 309] on div "Proveedores de juego MÁS 3Oaks 70 Juegos Aspect 1 Juegos Atomic 41 Juegos BELAT…" at bounding box center [637, 322] width 1275 height 101
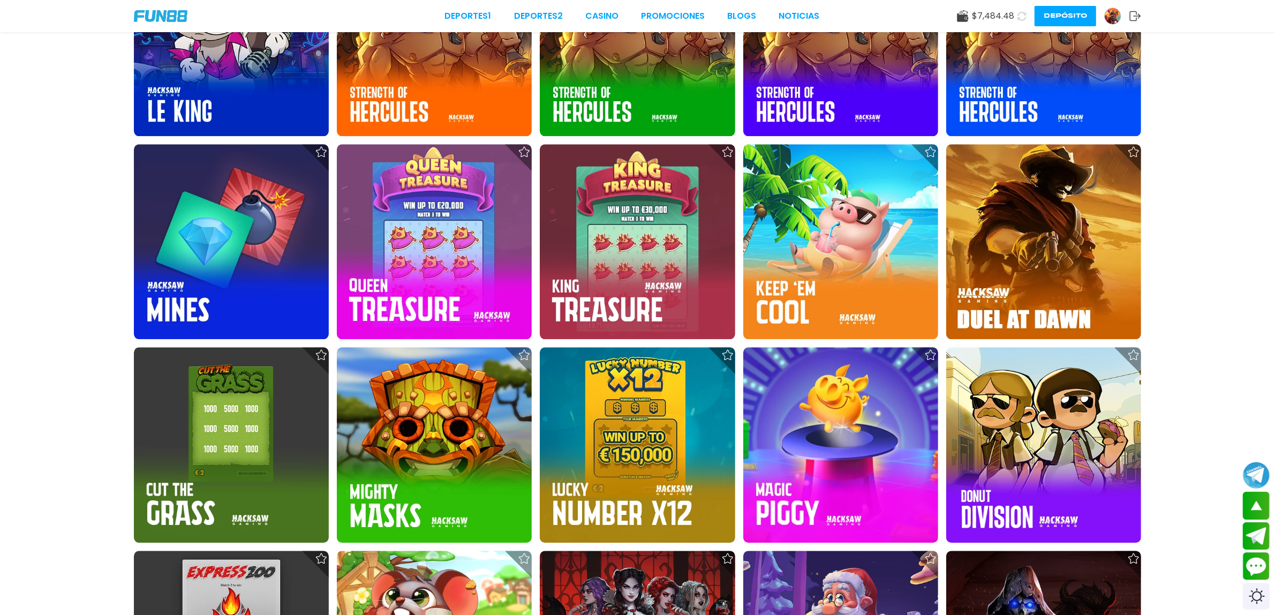
scroll to position [13154, 0]
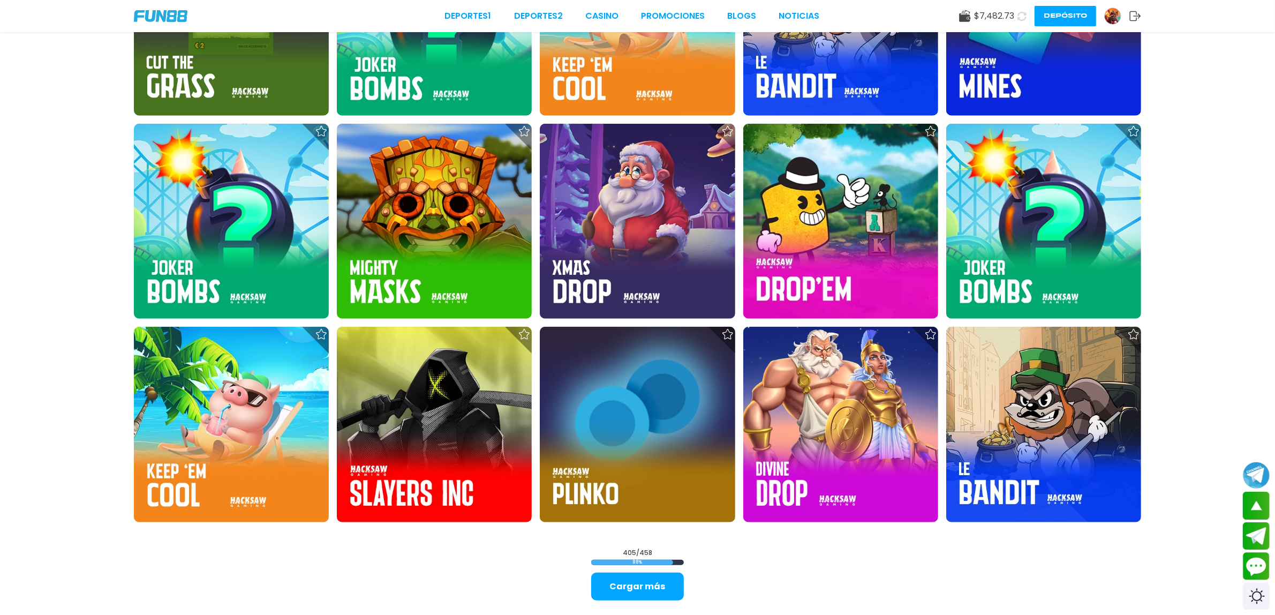
scroll to position [15889, 0]
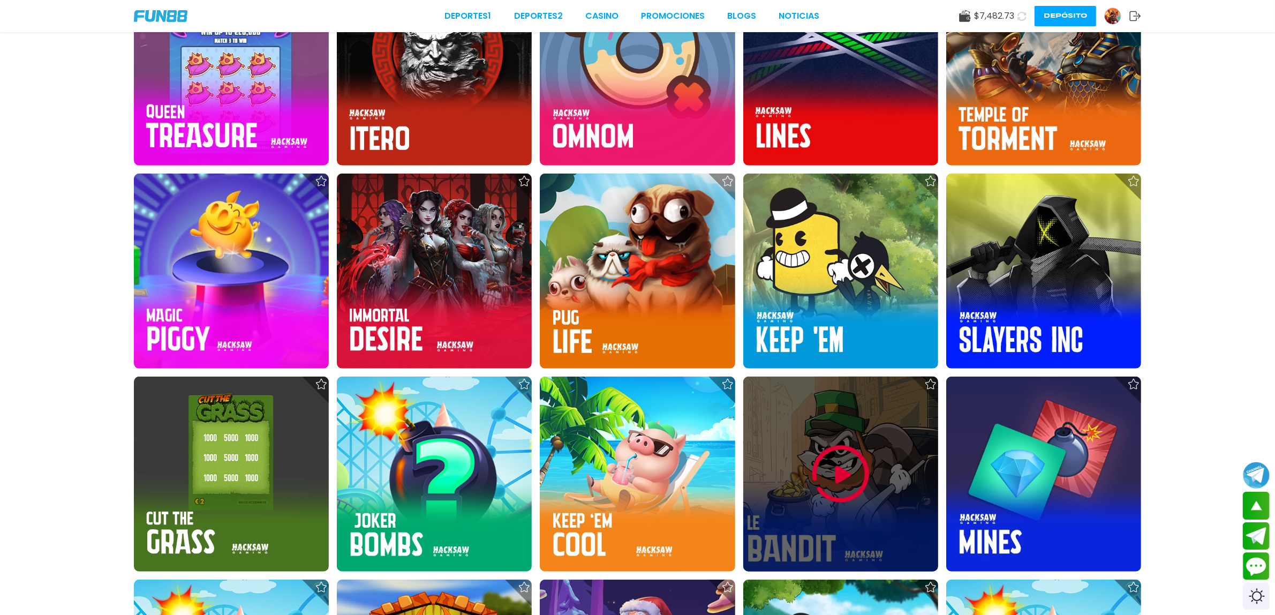
click at [861, 503] on img at bounding box center [841, 474] width 64 height 64
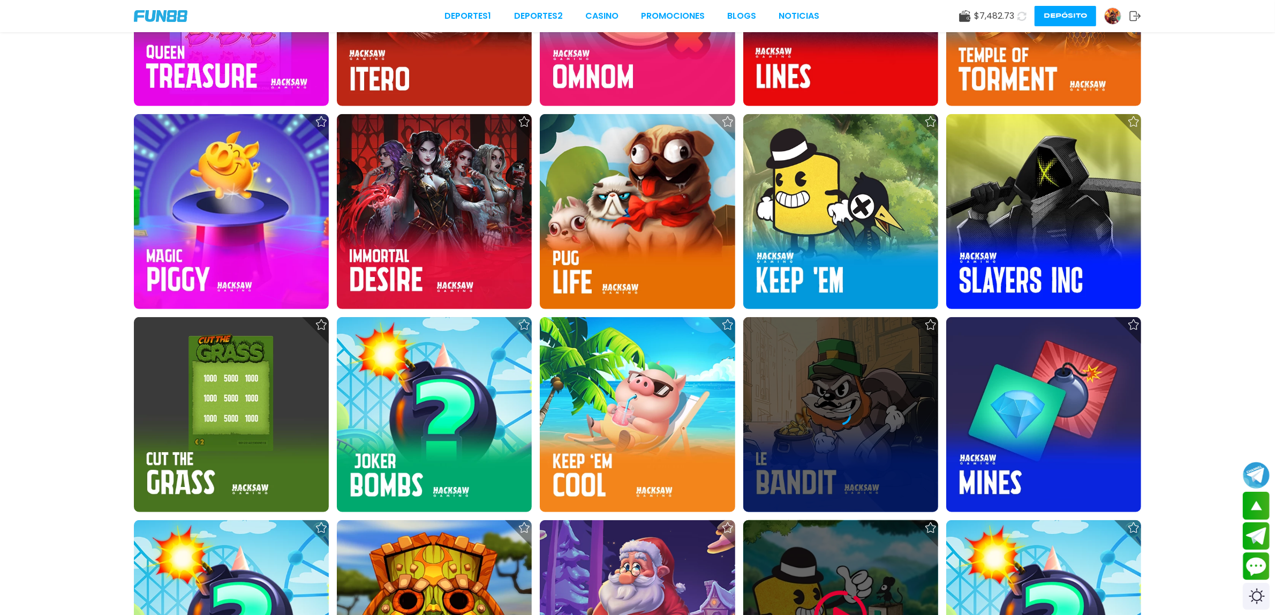
scroll to position [15822, 0]
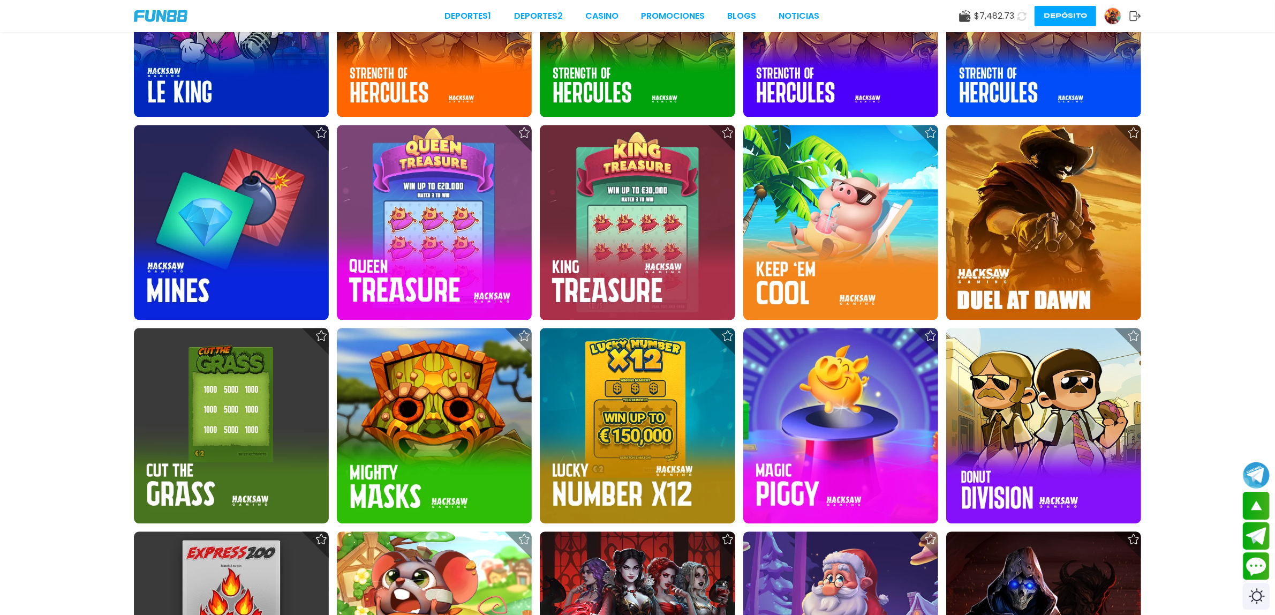
scroll to position [13318, 0]
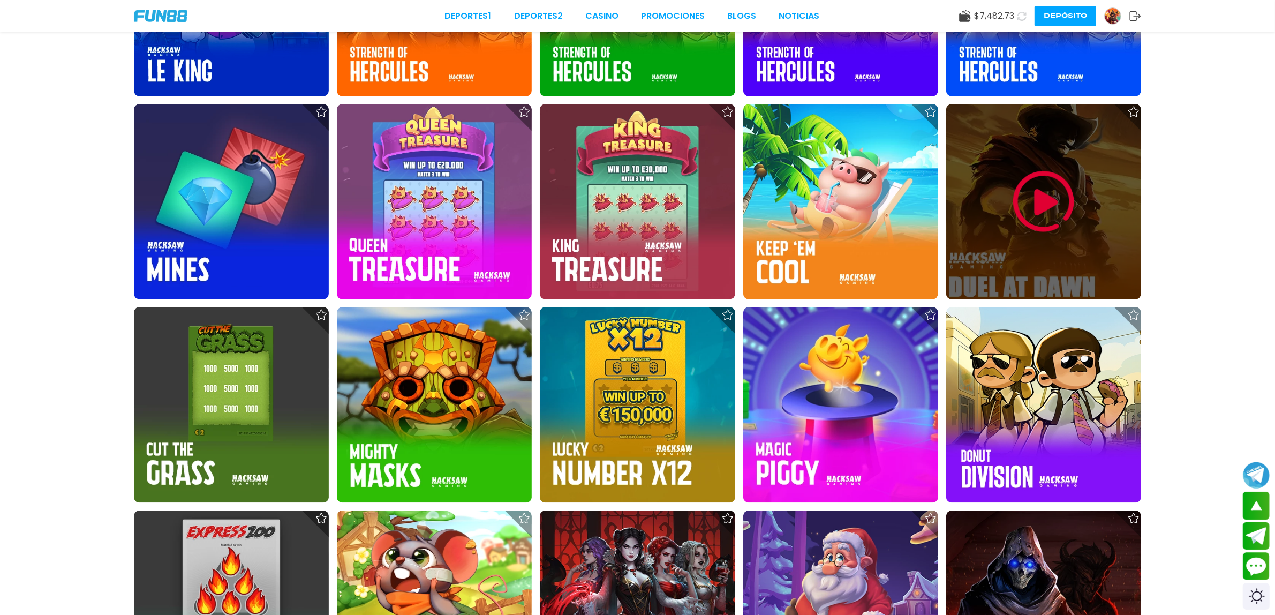
click at [1096, 261] on div at bounding box center [1043, 201] width 195 height 195
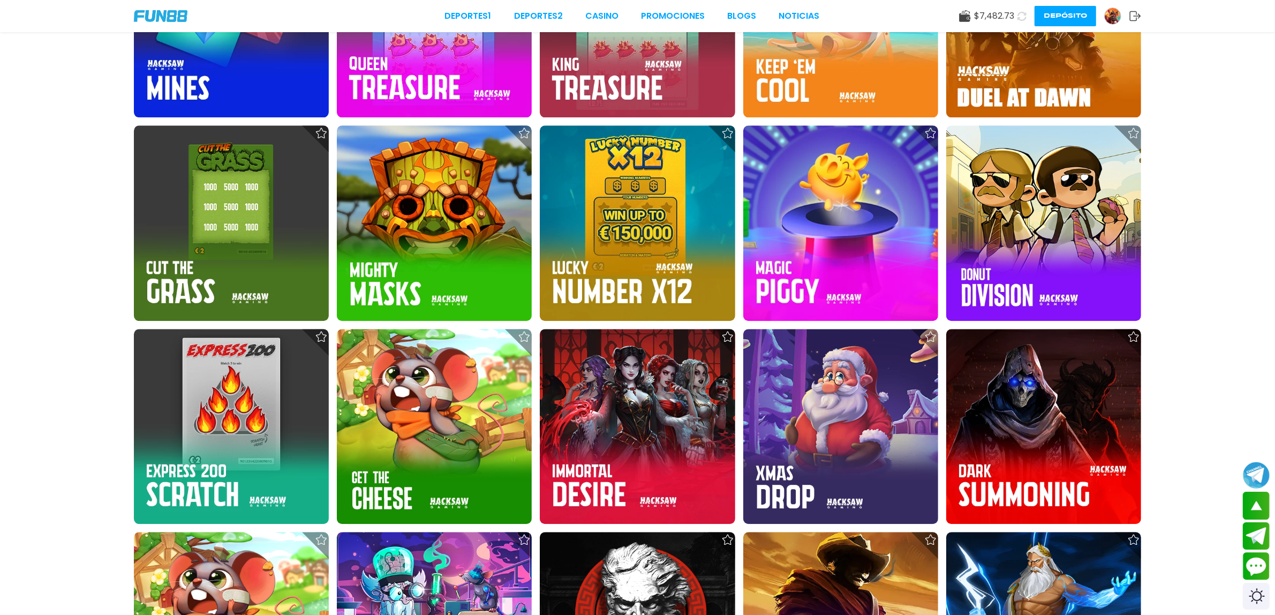
scroll to position [13519, 0]
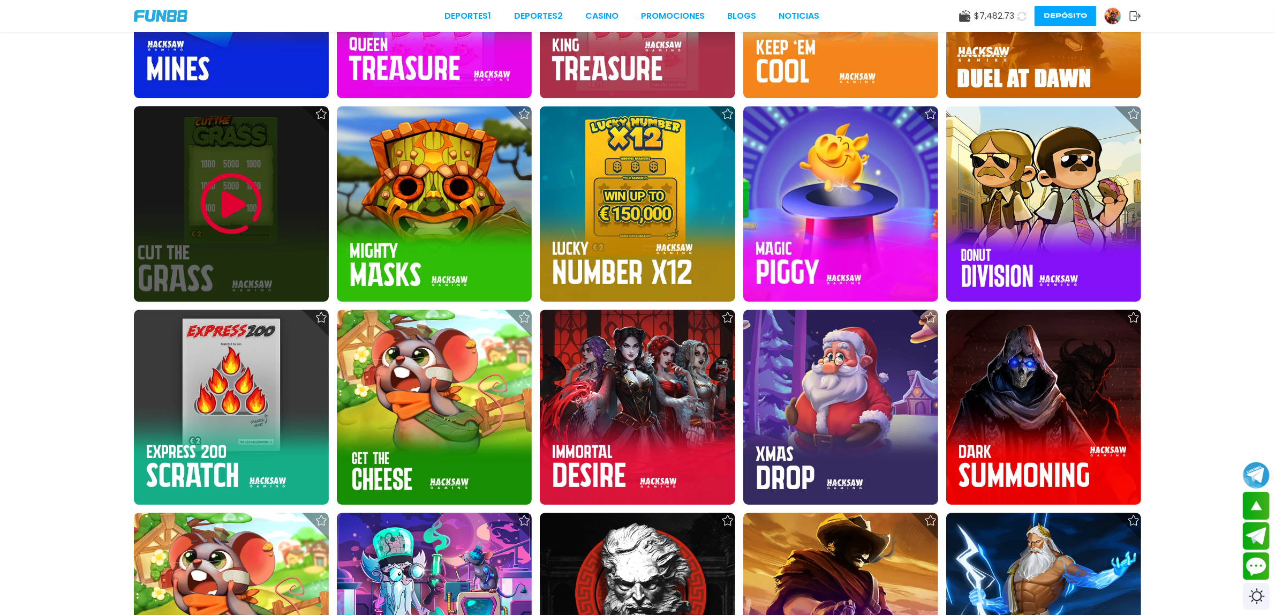
click at [208, 267] on div at bounding box center [231, 203] width 195 height 195
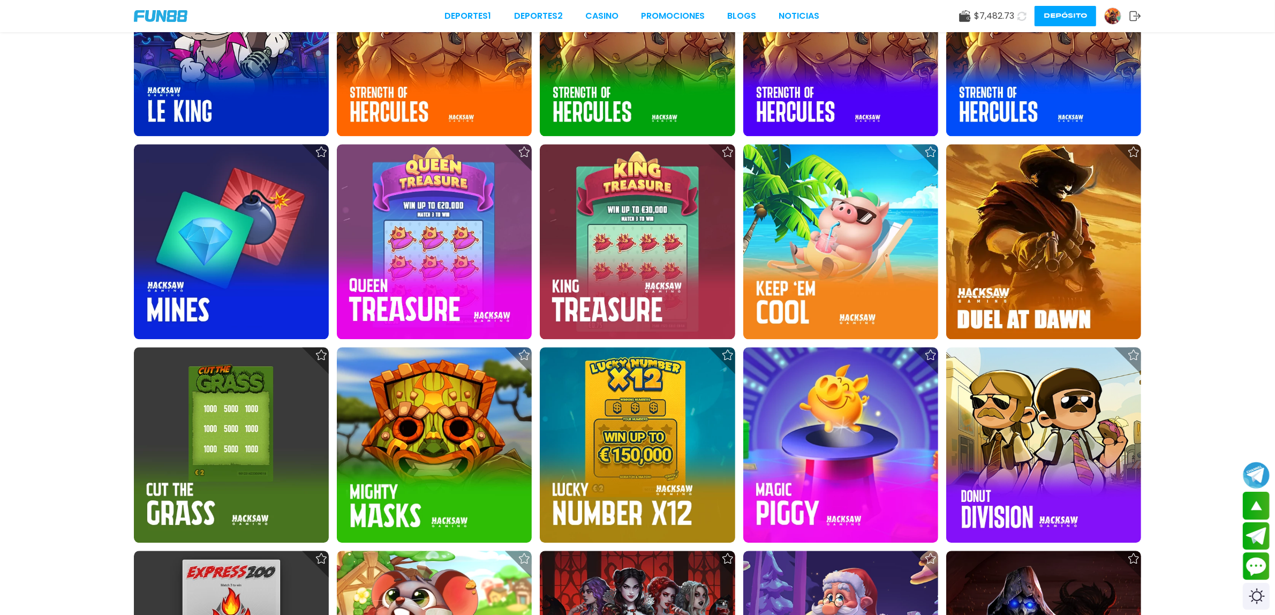
scroll to position [13527, 0]
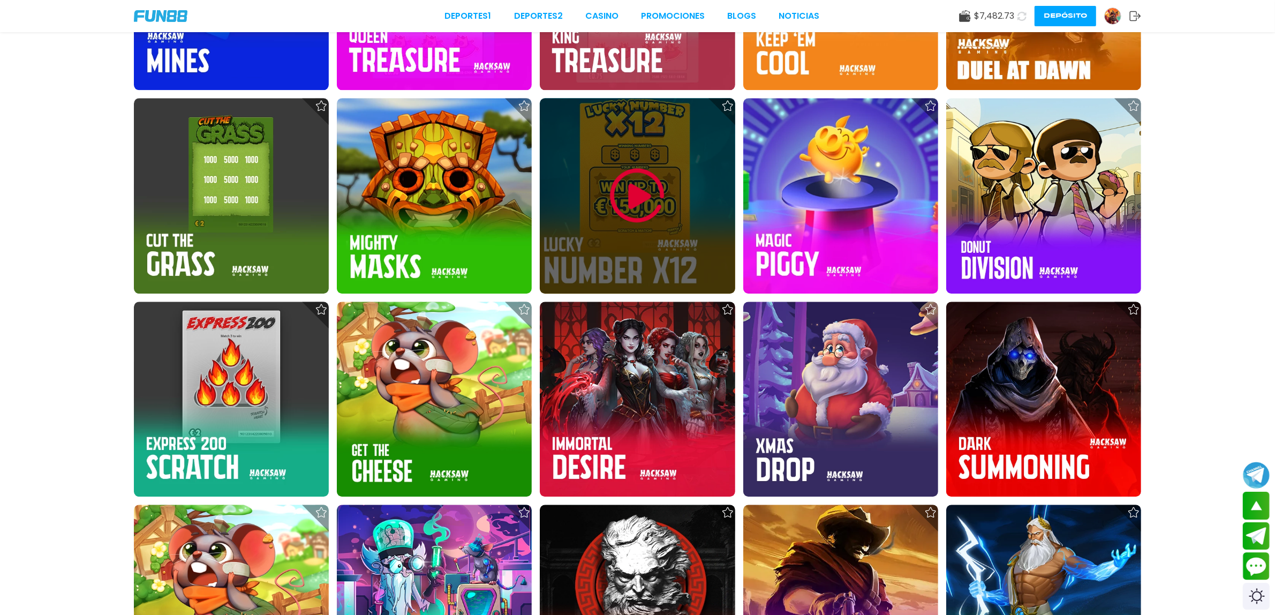
click at [644, 253] on div at bounding box center [637, 195] width 195 height 195
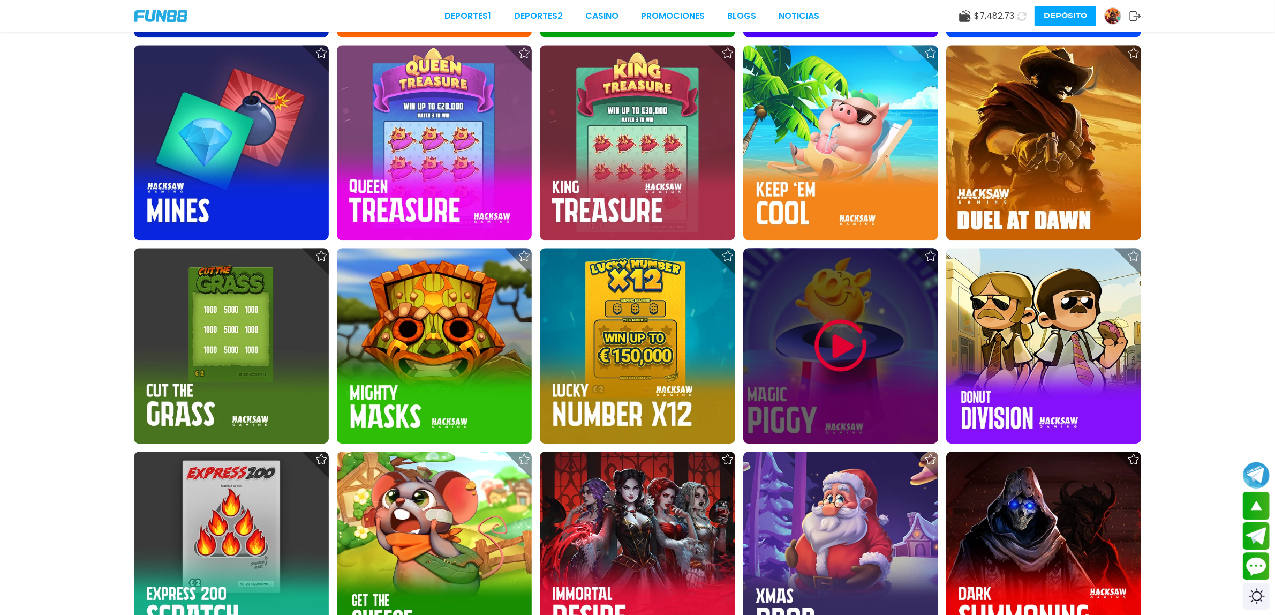
scroll to position [13410, 0]
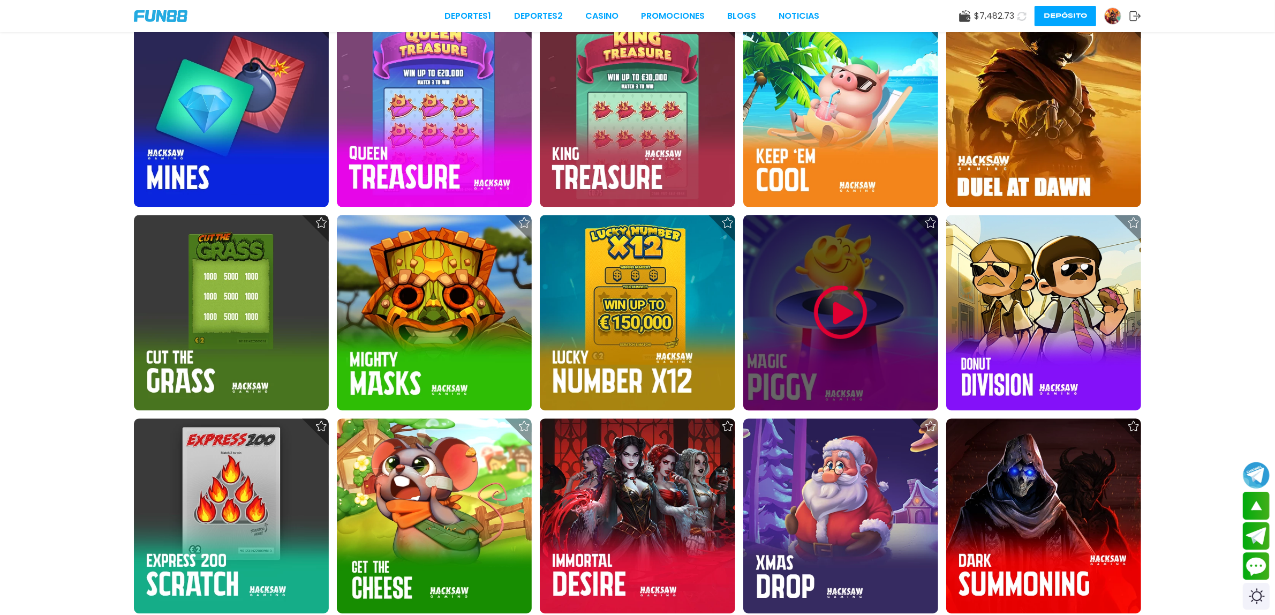
click at [804, 355] on div at bounding box center [840, 312] width 195 height 195
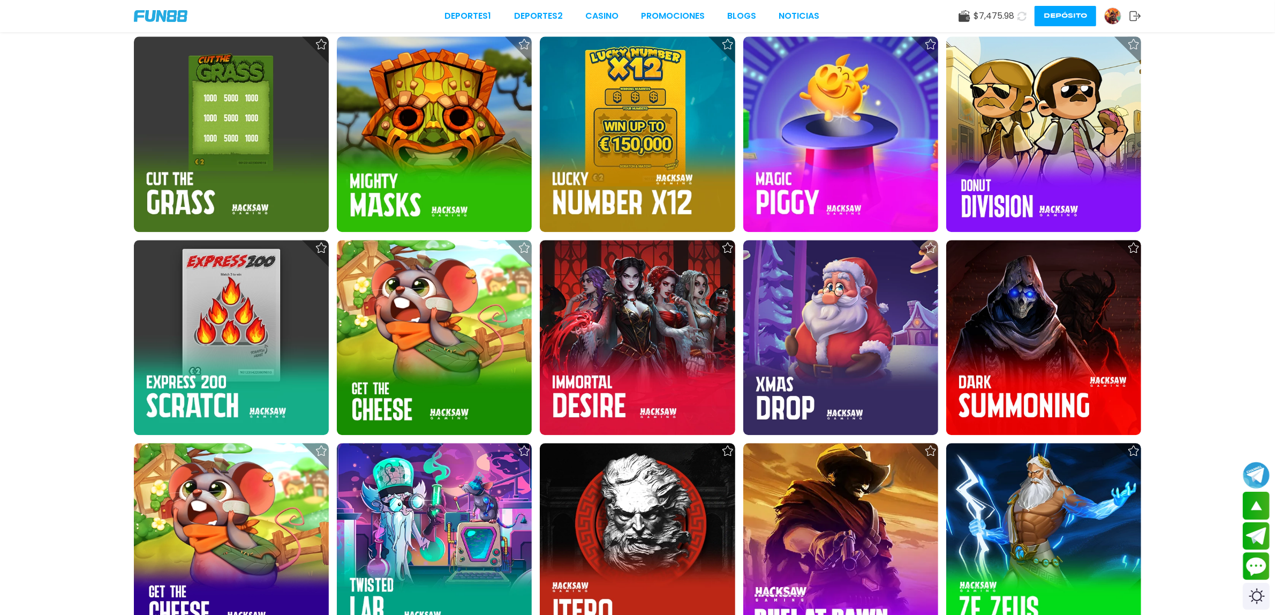
scroll to position [13506, 0]
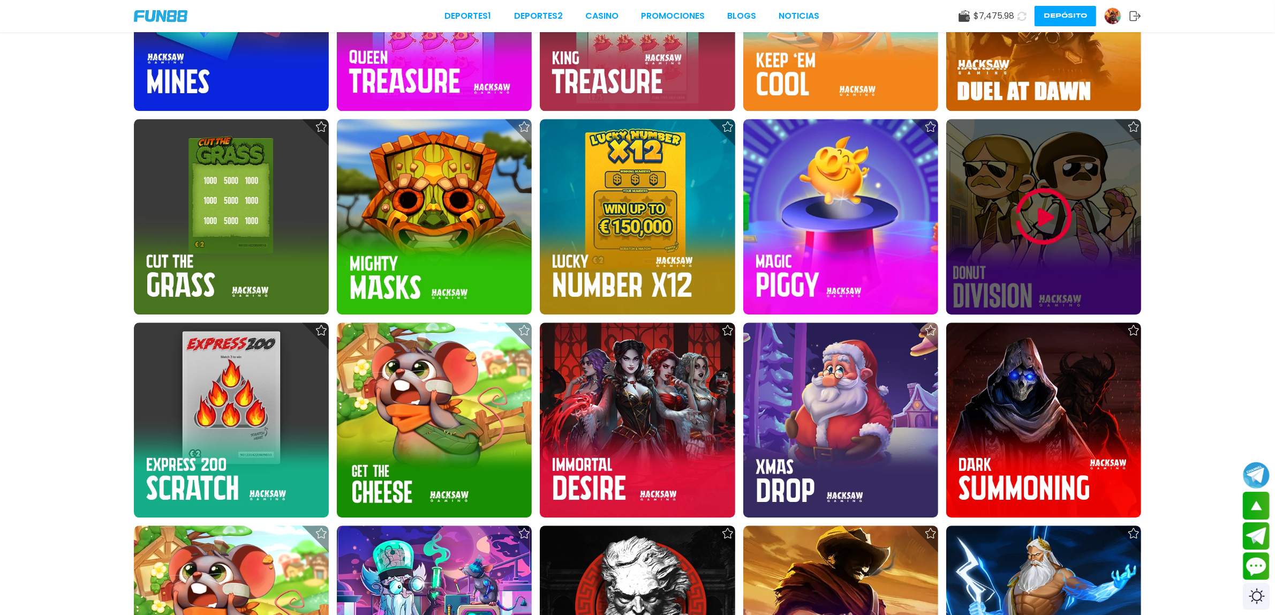
click at [1061, 226] on img at bounding box center [1044, 216] width 64 height 64
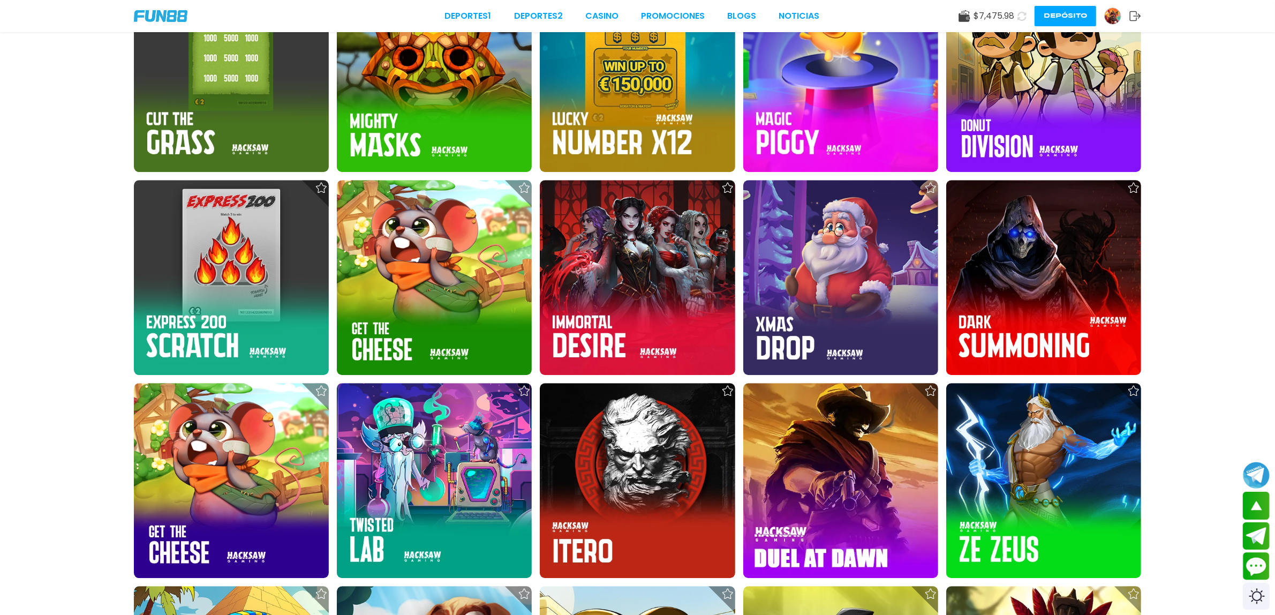
scroll to position [13584, 0]
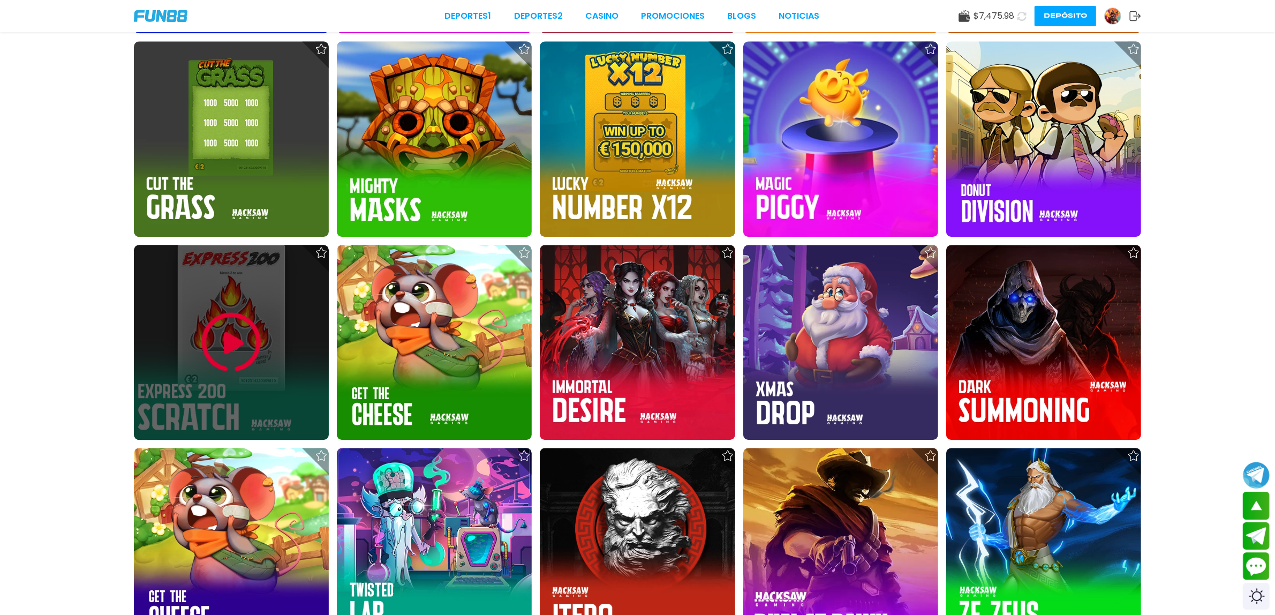
click at [221, 397] on div at bounding box center [231, 342] width 195 height 195
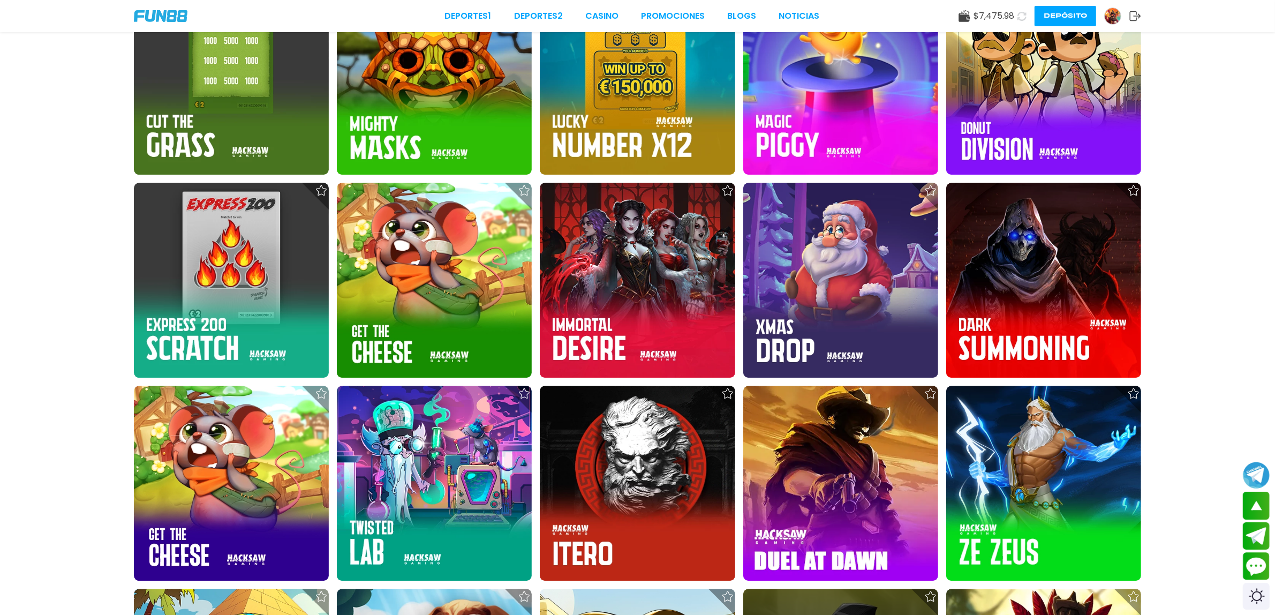
scroll to position [13531, 0]
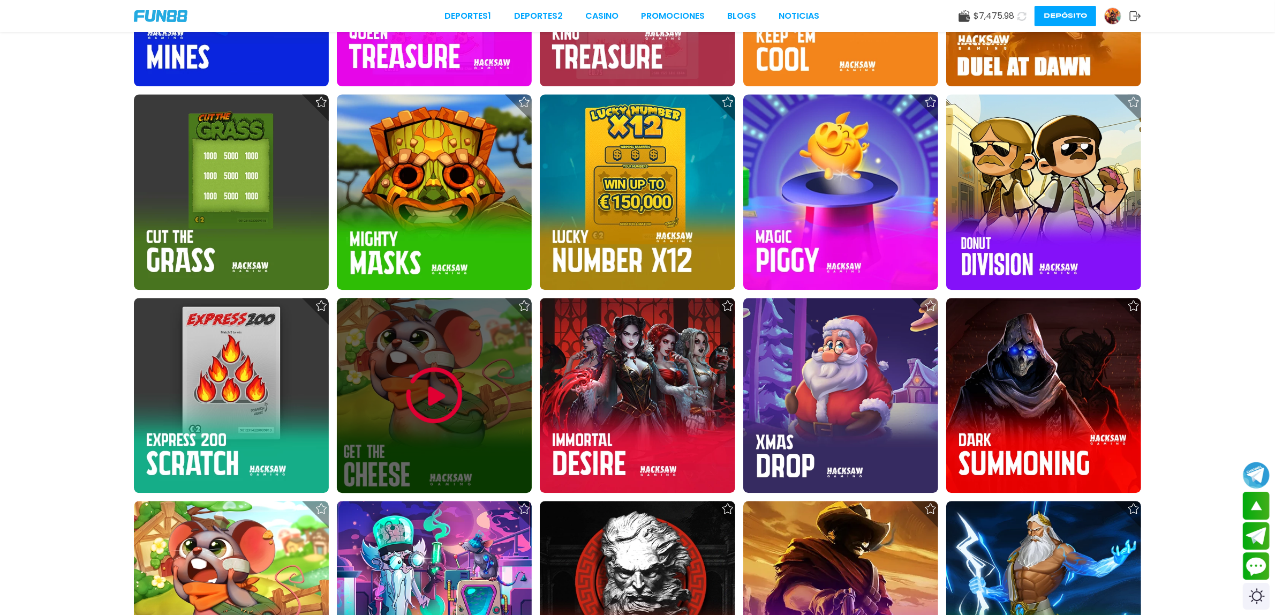
click at [450, 478] on div at bounding box center [434, 395] width 195 height 195
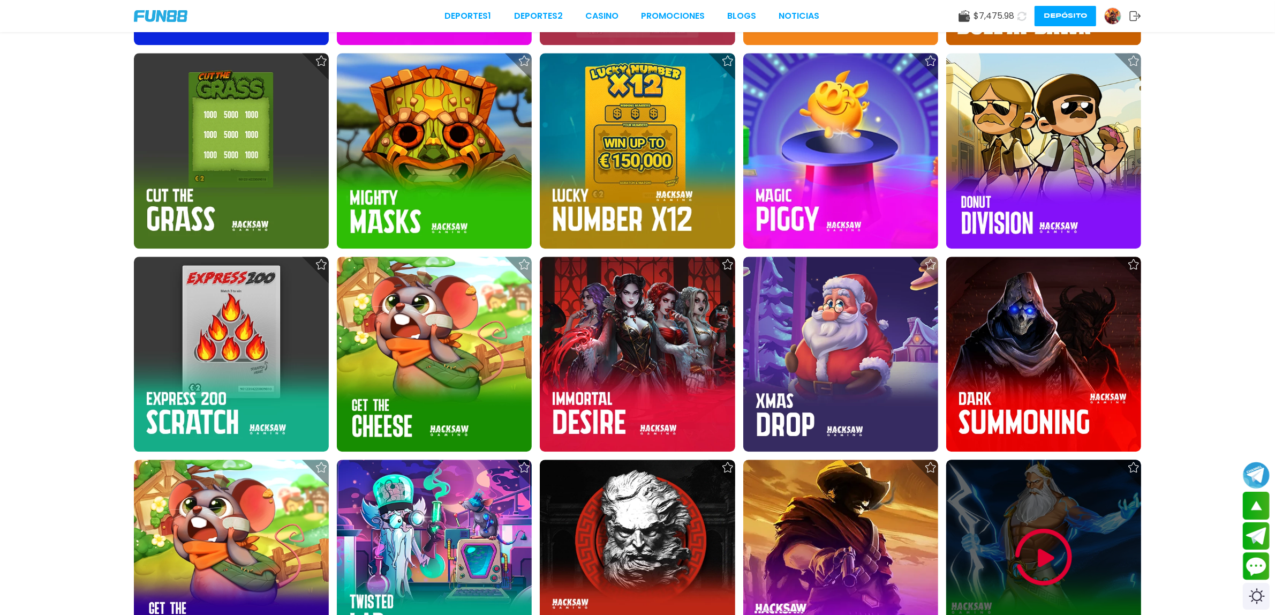
scroll to position [13571, 0]
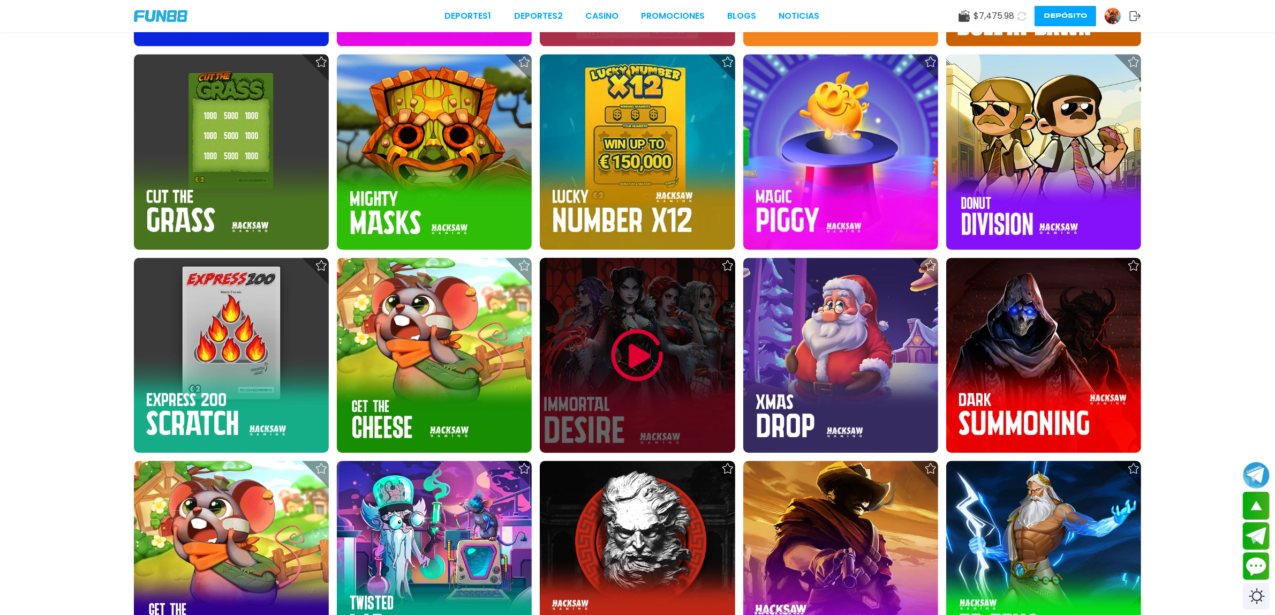
click at [633, 362] on img at bounding box center [637, 355] width 64 height 64
